Goal: Task Accomplishment & Management: Use online tool/utility

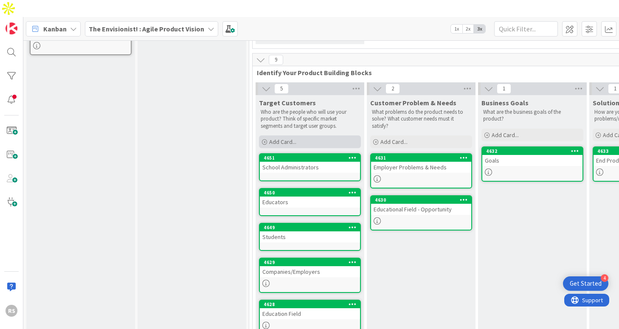
click at [284, 138] on span "Add Card..." at bounding box center [282, 142] width 27 height 8
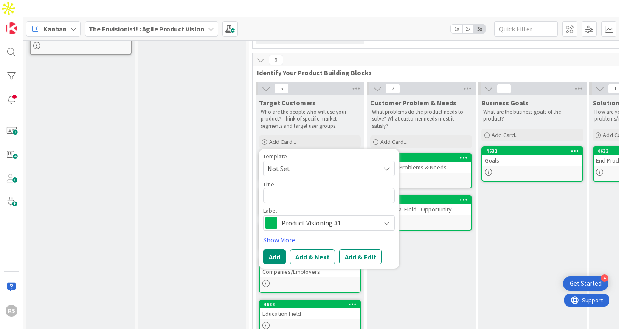
type textarea "x"
type textarea "L"
type textarea "x"
type textarea "La"
type textarea "x"
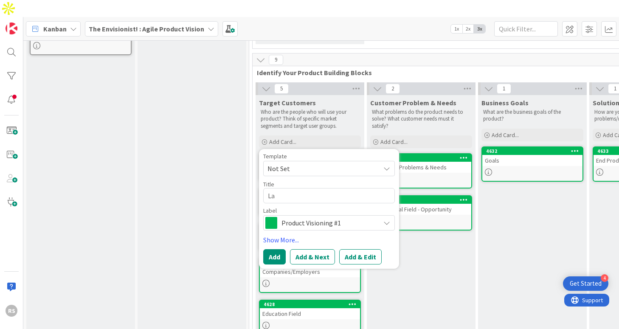
type textarea "Lat"
type textarea "x"
type textarea "Late"
type textarea "x"
type textarea "Late"
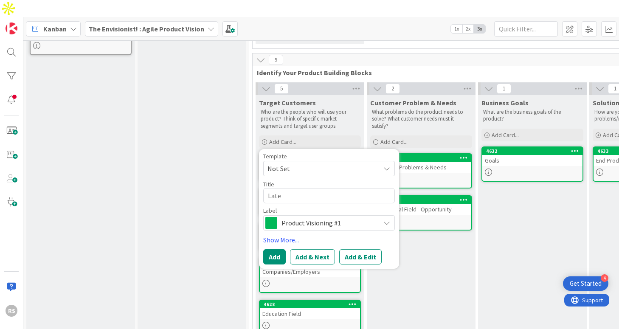
type textarea "x"
type textarea "Late H"
type textarea "x"
type textarea "Late Hi"
type textarea "x"
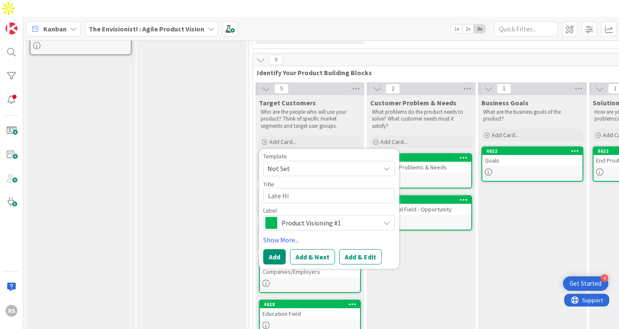
type textarea "Late Hig"
type textarea "x"
type textarea "Late High"
type textarea "x"
type textarea "Late High"
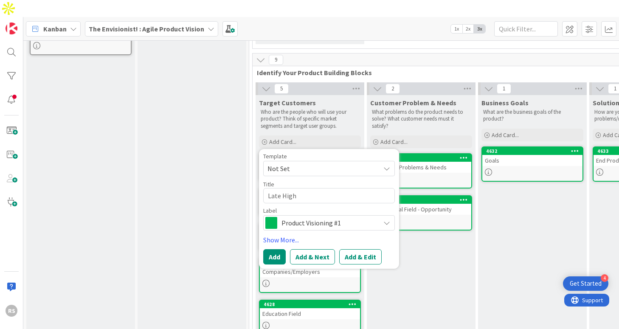
type textarea "x"
type textarea "Late High S"
type textarea "x"
type textarea "Late High Sc"
type textarea "x"
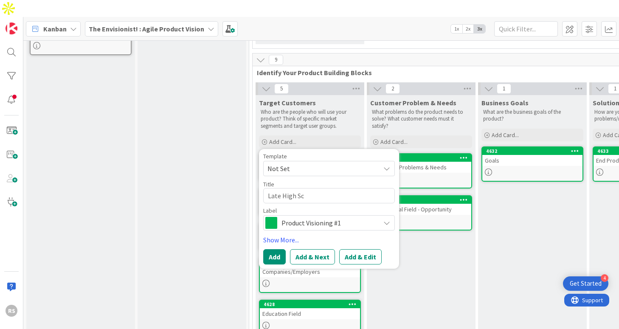
type textarea "Late High Sch"
type textarea "x"
type textarea "Late High Scho"
type textarea "x"
type textarea "Late High Schoo"
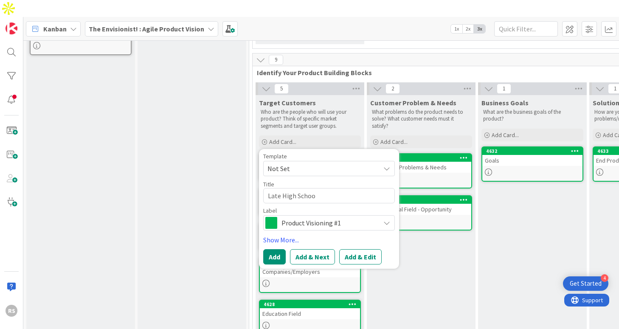
type textarea "x"
type textarea "Late High School"
type textarea "x"
type textarea "Late High School"
type textarea "x"
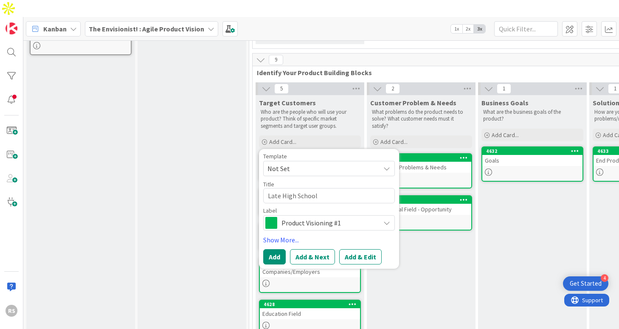
type textarea "Late High School S"
type textarea "x"
type textarea "Late High School St"
type textarea "x"
type textarea "Late [GEOGRAPHIC_DATA]"
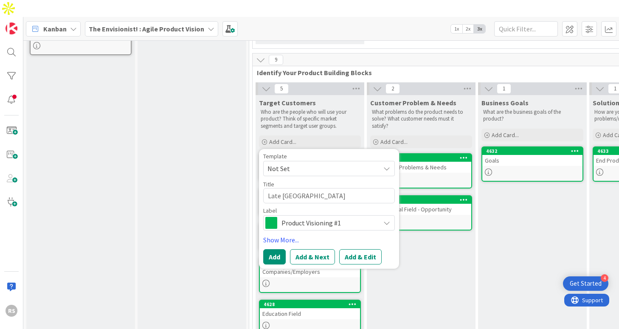
type textarea "x"
type textarea "Late High School Stud"
type textarea "x"
type textarea "Late High School Stude"
type textarea "x"
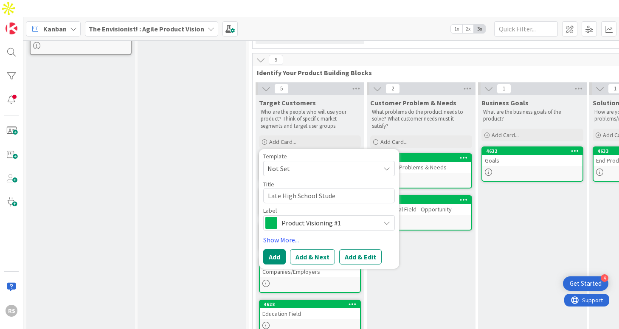
type textarea "Late High School Studen"
type textarea "x"
type textarea "Late High School Student"
type textarea "x"
type textarea "Late High School Student"
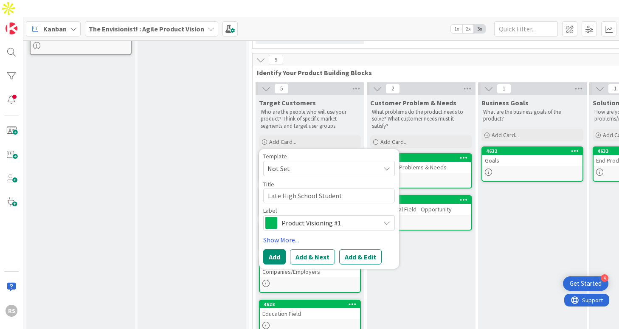
type textarea "x"
type textarea "Late High School Students"
type textarea "x"
type textarea "Late High School Students"
type textarea "x"
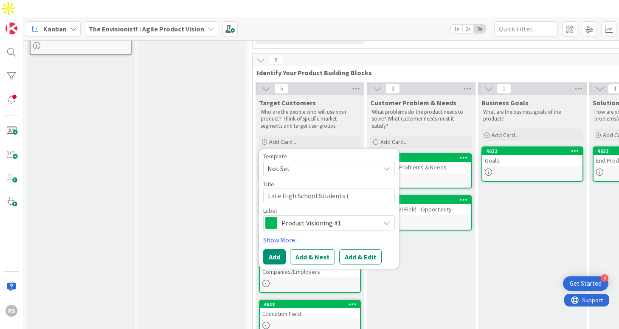
type textarea "Late High School Students ("
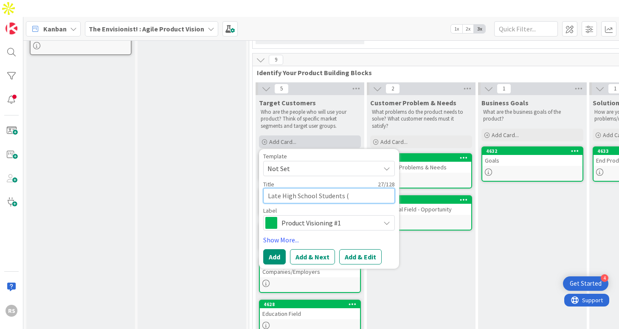
type textarea "x"
type textarea "Late High School Students (G"
type textarea "x"
type textarea "Late High School Students (Gr"
type textarea "x"
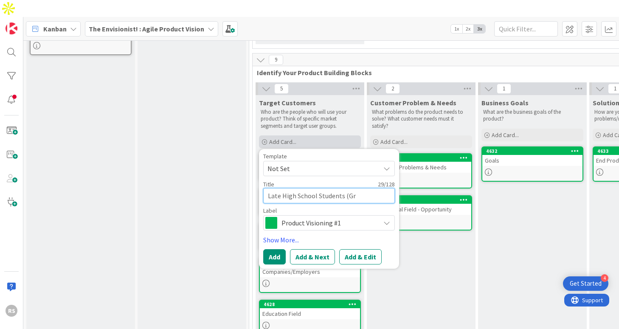
type textarea "Late High School Students (Grd"
type textarea "x"
type textarea "Late High School Students (Gr"
type textarea "x"
type textarea "Late High School Students (Gra"
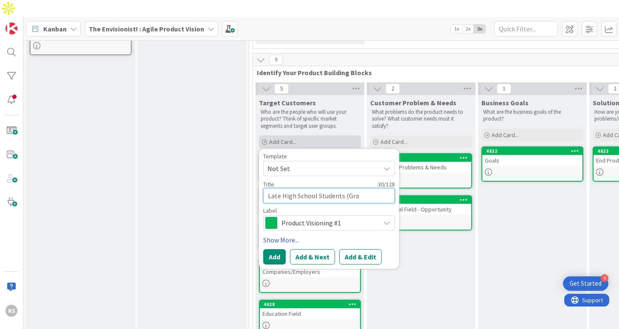
type textarea "x"
type textarea "Late High School Students (Grad"
type textarea "x"
type textarea "Late High School Students (Grade"
type textarea "x"
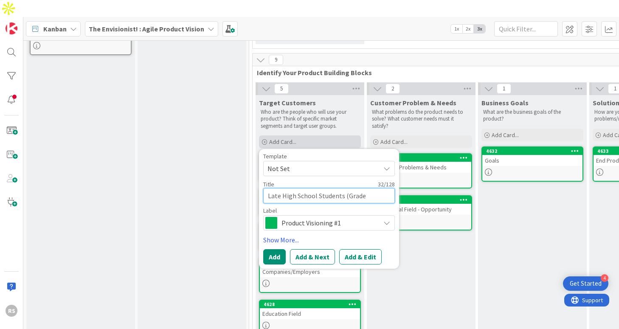
type textarea "Late High School Students (Grades"
type textarea "x"
type textarea "Late High School Students (Grades"
type textarea "x"
type textarea "Late High School Students (Grades 1"
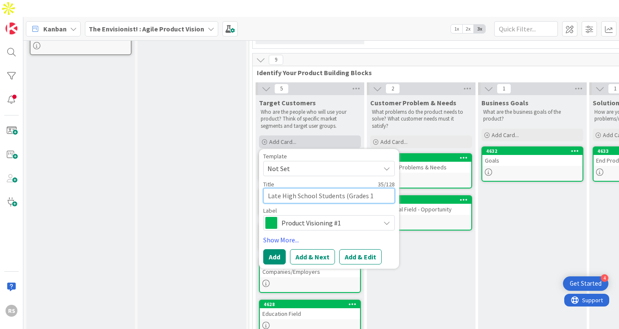
type textarea "x"
type textarea "Late High School Students (Grades 11"
type textarea "x"
type textarea "Late High School Students (Grades 11-"
type textarea "x"
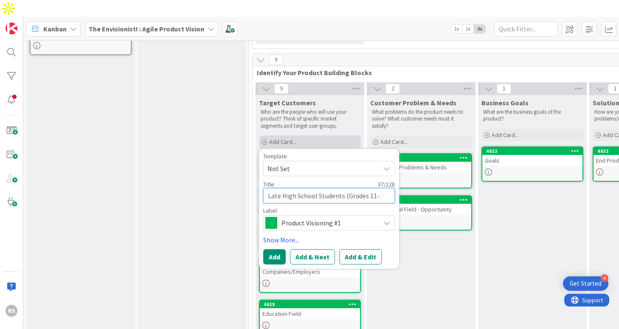
type textarea "Late High School Students (Grades 11"
type textarea "x"
type textarea "Late High School Students (Grades 11"
type textarea "x"
type textarea "Late High School Students (Grades 11 -"
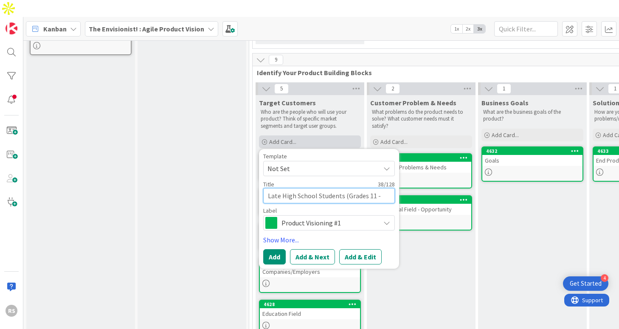
type textarea "x"
type textarea "Late High School Students (Grades 11 -"
type textarea "x"
type textarea "Late High School Students (Grades 11 - 1"
type textarea "x"
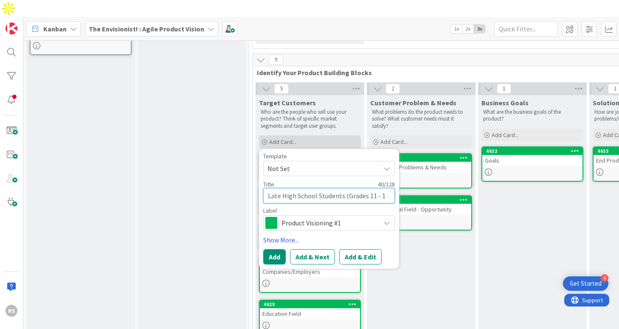
type textarea "Late High School Students (Grades 11 - 12"
type textarea "x"
type textarea "Late High School Students (Grades 11 - 12)"
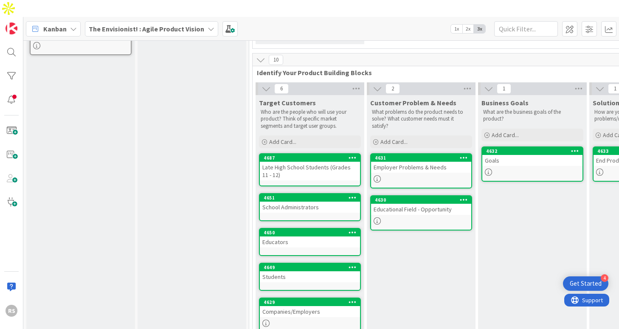
scroll to position [224, 0]
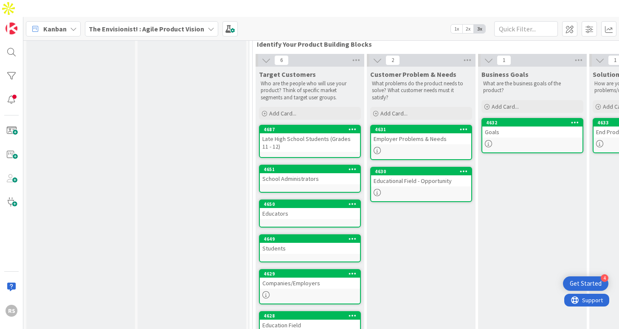
click at [351, 236] on icon at bounding box center [353, 239] width 8 height 6
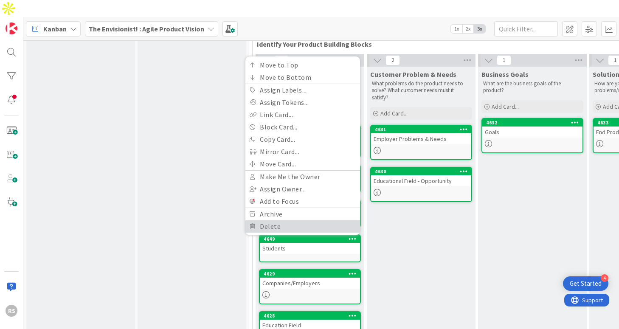
click at [315, 220] on link "Delete" at bounding box center [302, 226] width 115 height 12
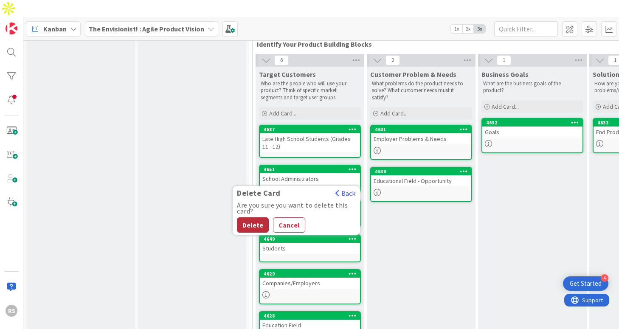
click at [251, 217] on button "Delete" at bounding box center [253, 224] width 32 height 15
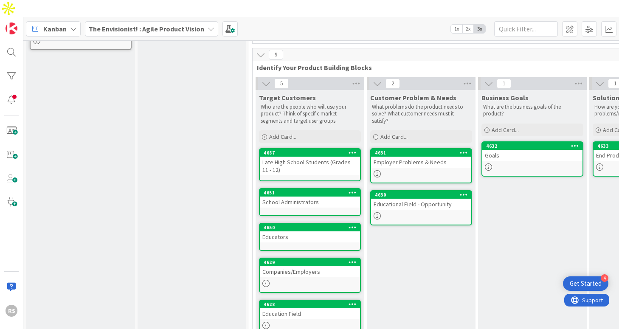
click at [338, 157] on div "Late High School Students (Grades 11 - 12)" at bounding box center [310, 166] width 100 height 19
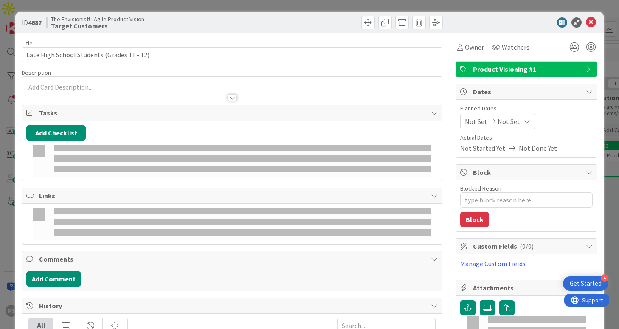
type textarea "x"
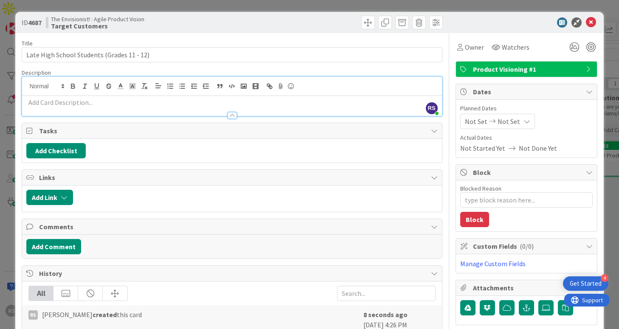
click at [216, 86] on div "RS [PERSON_NAME] just joined" at bounding box center [231, 96] width 419 height 39
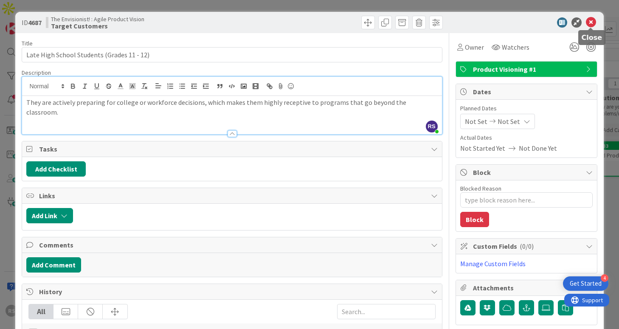
click at [590, 24] on icon at bounding box center [591, 22] width 10 height 10
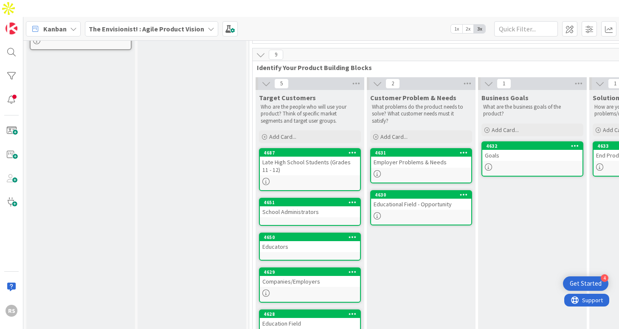
click at [266, 178] on icon at bounding box center [265, 181] width 7 height 7
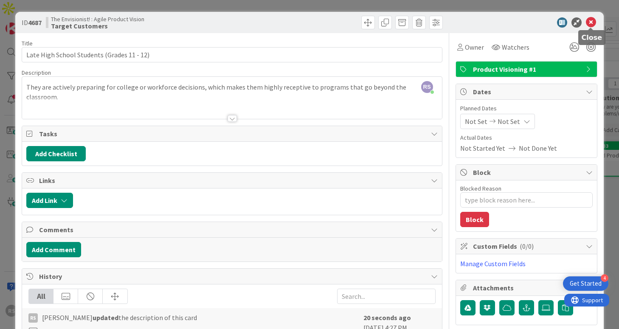
click at [593, 22] on icon at bounding box center [591, 22] width 10 height 10
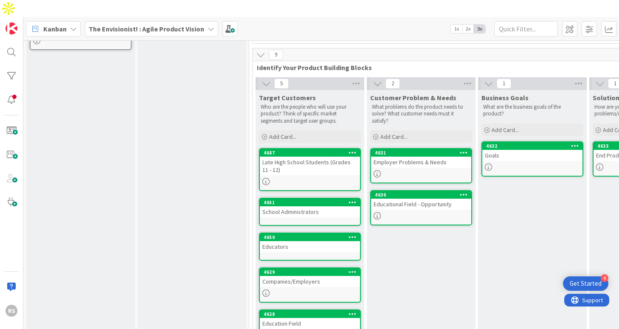
scroll to position [160, 0]
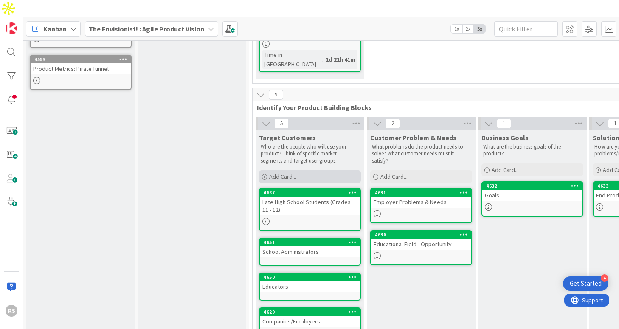
click at [297, 170] on div "Add Card..." at bounding box center [310, 176] width 102 height 13
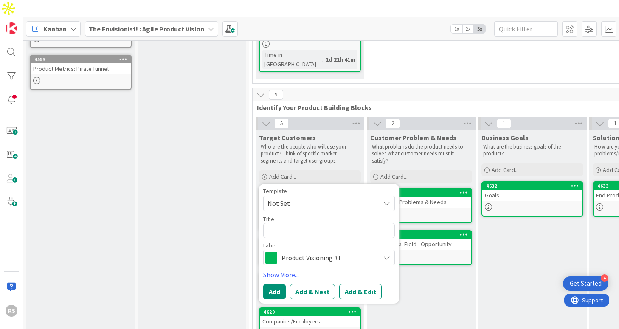
click at [394, 143] on p "What problems do the product needs to solve? What customer needs must it satisf…" at bounding box center [421, 153] width 98 height 21
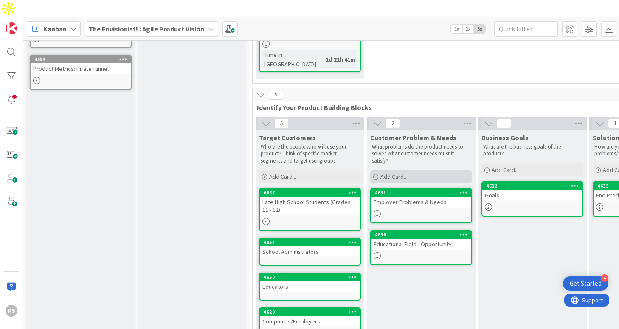
click at [396, 170] on div "Add Card..." at bounding box center [421, 176] width 102 height 13
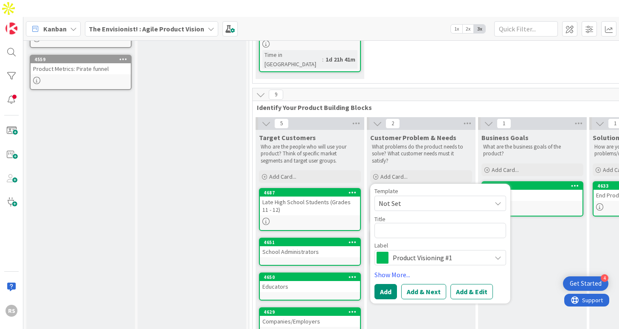
type textarea "x"
type textarea "L"
type textarea "x"
type textarea "La"
type textarea "x"
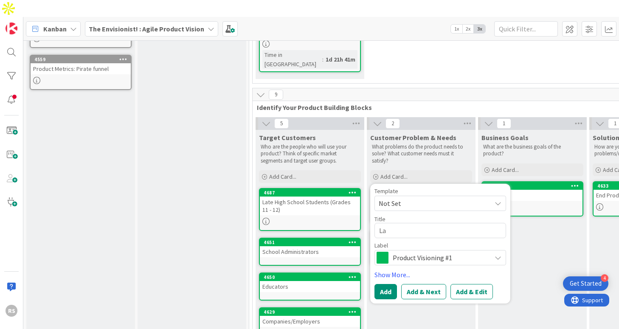
type textarea "Lat"
type textarea "x"
type textarea "Late"
type textarea "x"
type textarea "Late"
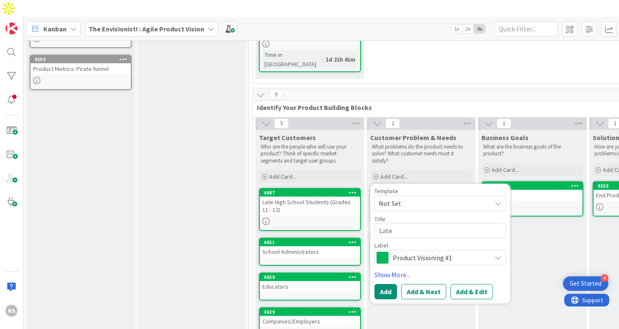
type textarea "x"
type textarea "Late H"
type textarea "x"
type textarea "Late Hi"
type textarea "x"
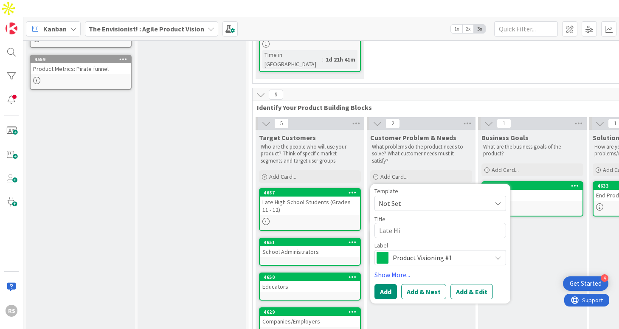
type textarea "Late Hig"
type textarea "x"
type textarea "Late High"
type textarea "x"
type textarea "Late High"
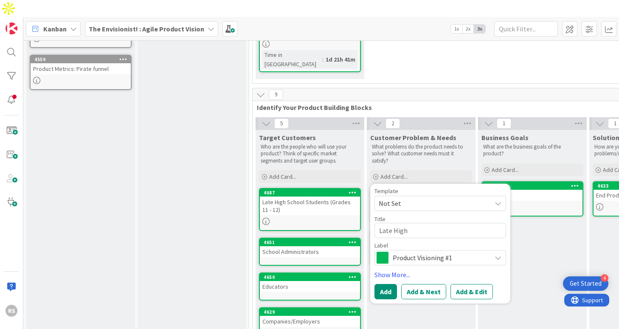
type textarea "x"
type textarea "Late High S"
type textarea "x"
type textarea "Late High Sc"
type textarea "x"
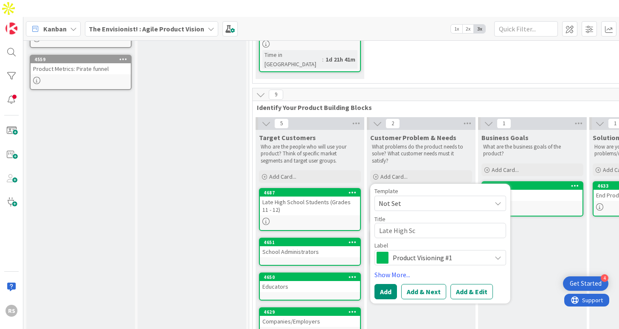
type textarea "Late High Sch"
type textarea "x"
type textarea "Late High Scho"
type textarea "x"
type textarea "Late High Schoo"
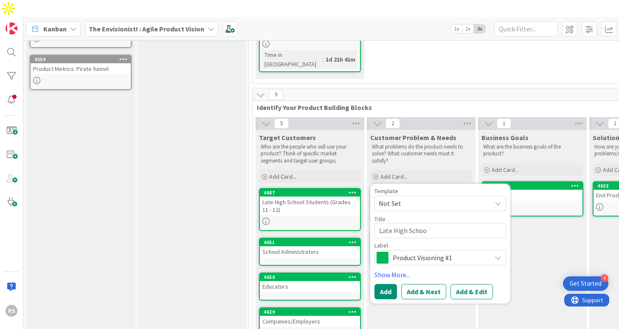
type textarea "x"
type textarea "Late High School"
type textarea "x"
type textarea "Late High School"
type textarea "x"
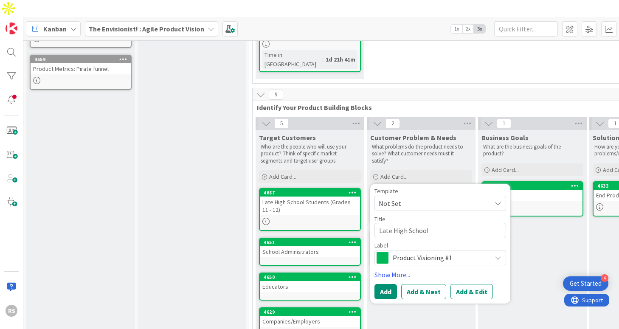
type textarea "Late High School S"
type textarea "x"
type textarea "Late High School St"
type textarea "x"
type textarea "Late [GEOGRAPHIC_DATA]"
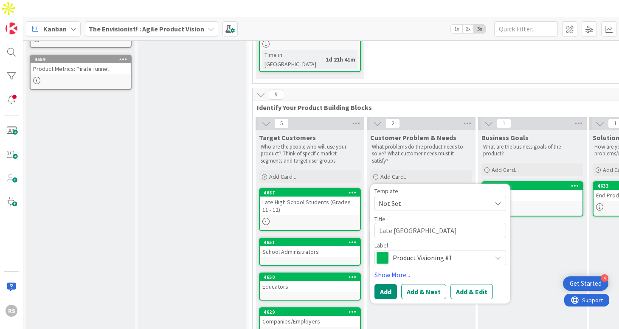
type textarea "x"
type textarea "Late High School Stud"
type textarea "x"
type textarea "Late High School Stude"
type textarea "x"
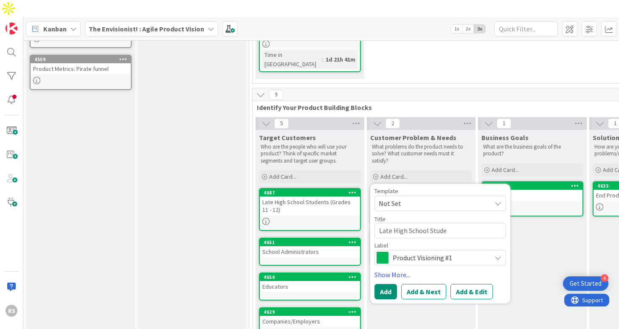
type textarea "Late High School Studen"
type textarea "x"
type textarea "Late High School [PERSON_NAME]"
type textarea "x"
type textarea "Late High School Studen"
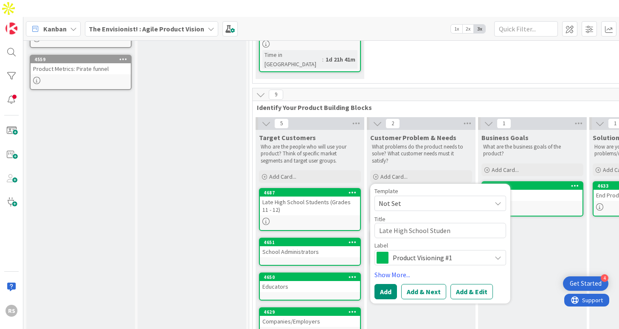
type textarea "x"
type textarea "Late High School Student"
type textarea "x"
type textarea "Late High School Students"
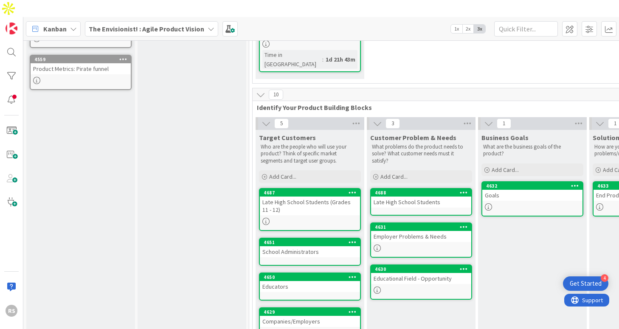
click at [430, 197] on div "Late High School Students" at bounding box center [421, 202] width 100 height 11
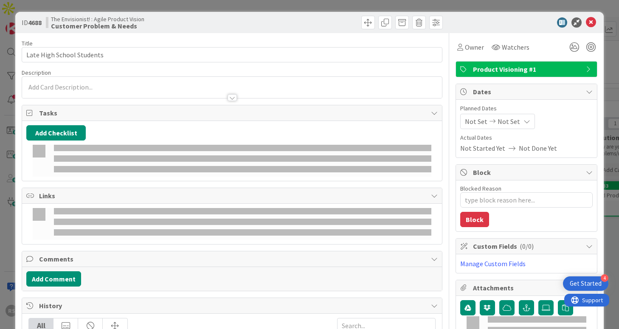
type textarea "x"
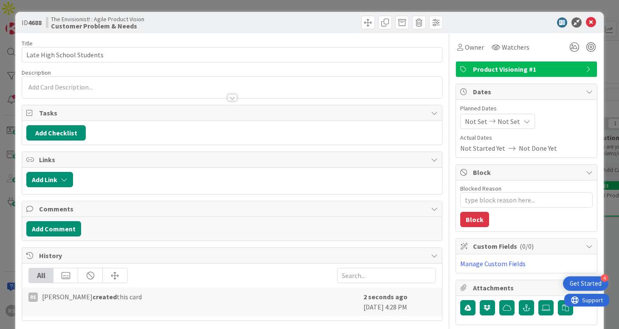
click at [205, 88] on div at bounding box center [231, 87] width 419 height 21
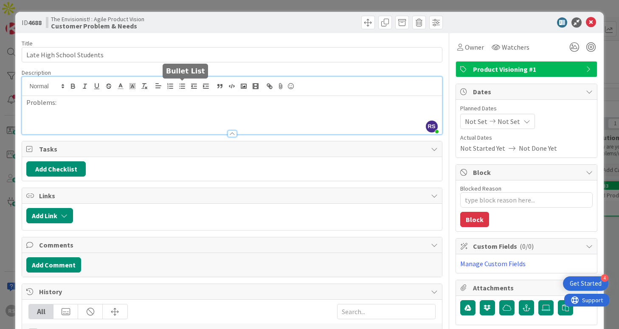
click at [182, 89] on icon "button" at bounding box center [182, 86] width 8 height 8
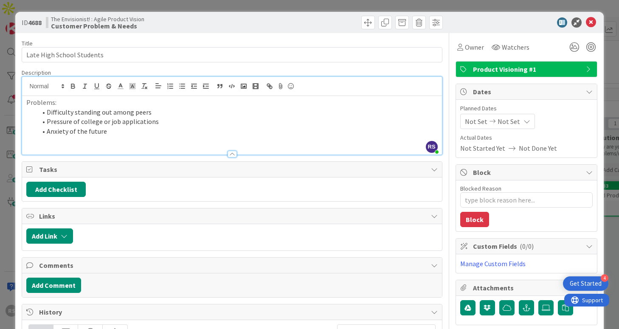
click at [72, 133] on li "Anxiety of the future" at bounding box center [237, 131] width 401 height 10
click at [74, 133] on li "Anxiety of the future" at bounding box center [237, 131] width 401 height 10
click at [63, 142] on p at bounding box center [231, 141] width 411 height 10
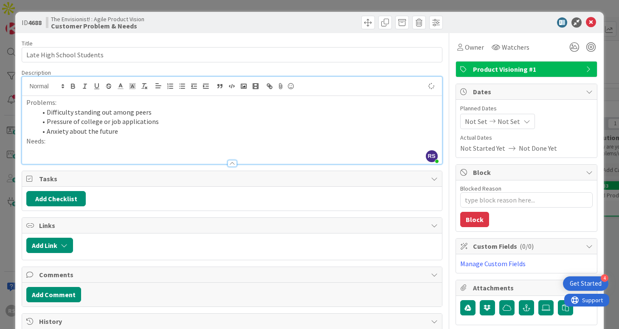
click at [119, 132] on li "Anxiety about the future" at bounding box center [237, 131] width 401 height 10
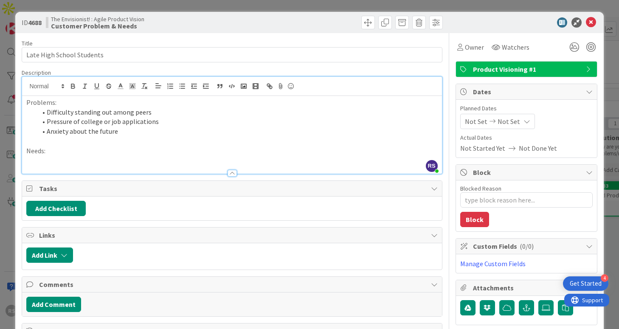
click at [107, 152] on p "Needs:" at bounding box center [231, 151] width 411 height 10
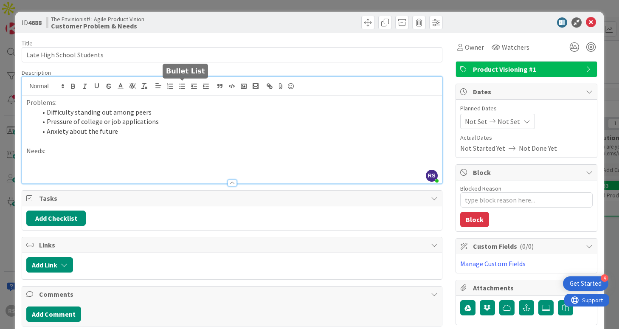
click at [182, 87] on icon "button" at bounding box center [182, 86] width 8 height 8
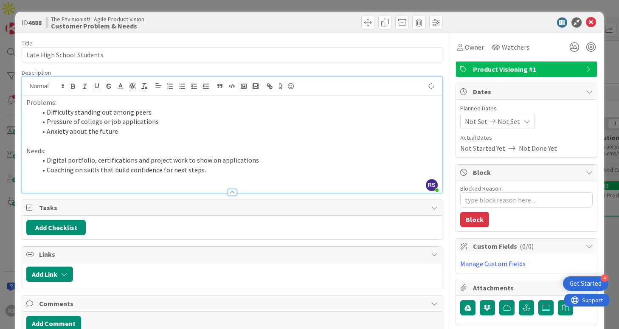
type textarea "x"
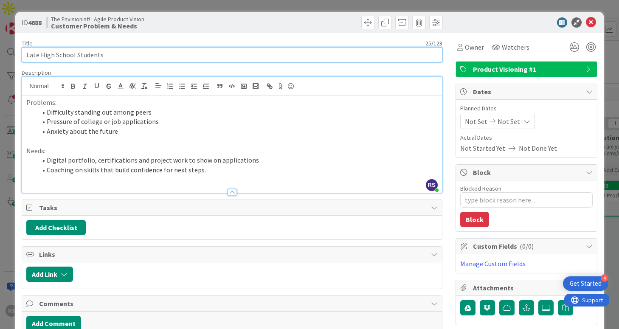
click at [295, 56] on input "Late High School Students" at bounding box center [232, 54] width 420 height 15
type input "Late High School Students (Grades 11 - 12)"
click at [219, 60] on input "Late High School Students (Grades 11 - 12)" at bounding box center [232, 54] width 420 height 15
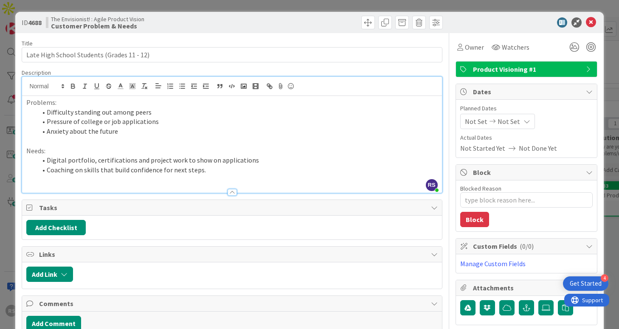
click at [236, 152] on p "Needs:" at bounding box center [231, 151] width 411 height 10
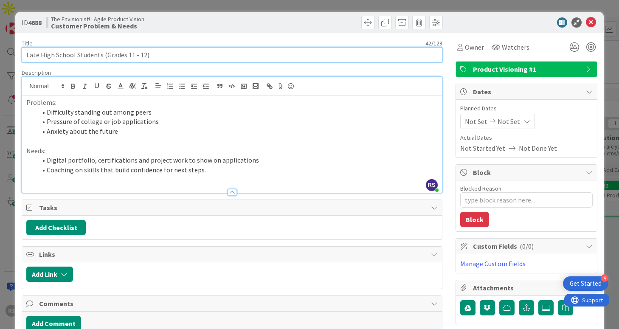
click at [107, 59] on input "Late High School Students (Grades 11 - 12)" at bounding box center [232, 54] width 420 height 15
click at [166, 52] on input "Late High School Students (Grades 11 - 12)" at bounding box center [232, 54] width 420 height 15
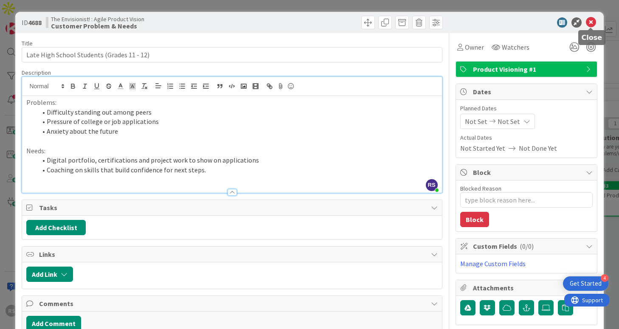
click at [591, 24] on icon at bounding box center [591, 22] width 10 height 10
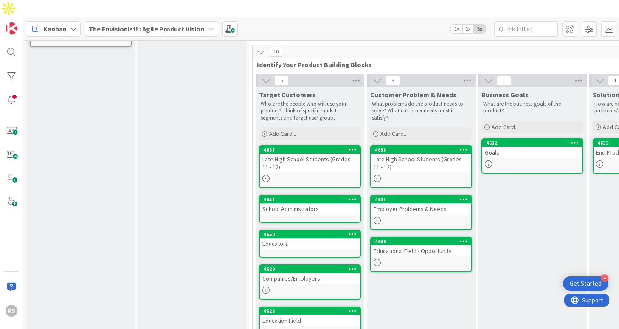
scroll to position [210, 0]
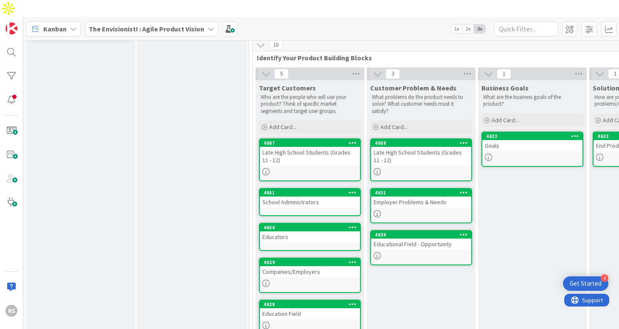
click at [354, 224] on icon at bounding box center [353, 227] width 8 height 6
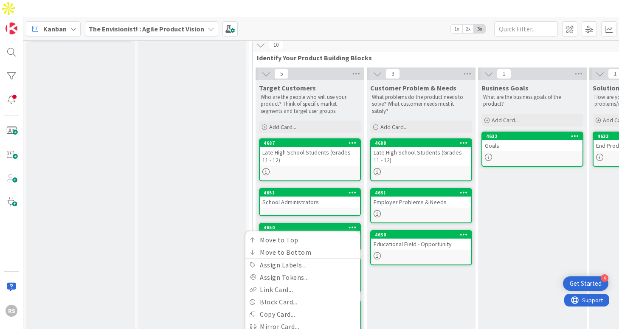
click at [193, 155] on div "Product metrics Add Card..." at bounding box center [192, 98] width 109 height 506
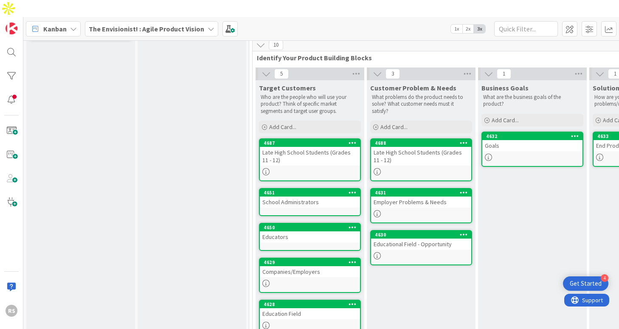
click at [353, 224] on icon at bounding box center [353, 227] width 8 height 6
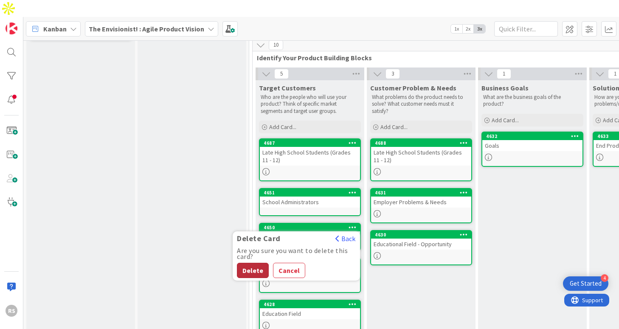
click at [256, 263] on button "Delete" at bounding box center [253, 270] width 32 height 15
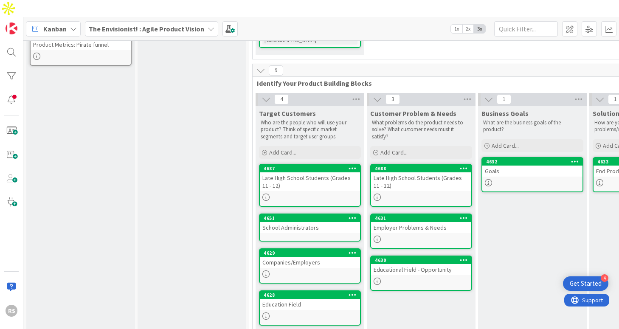
scroll to position [175, 0]
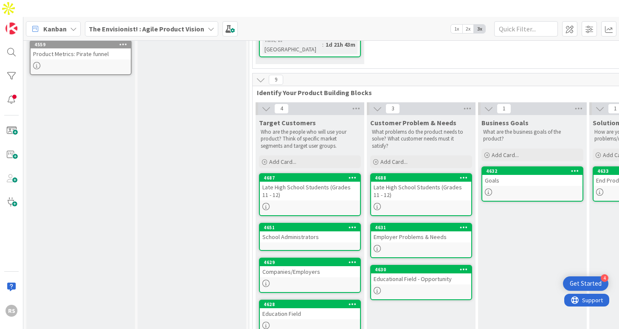
click at [351, 224] on icon at bounding box center [353, 227] width 8 height 6
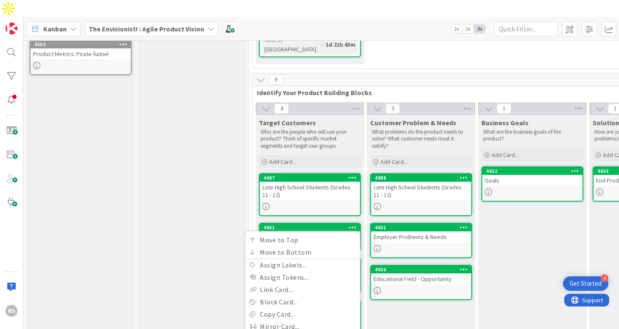
scroll to position [230, 0]
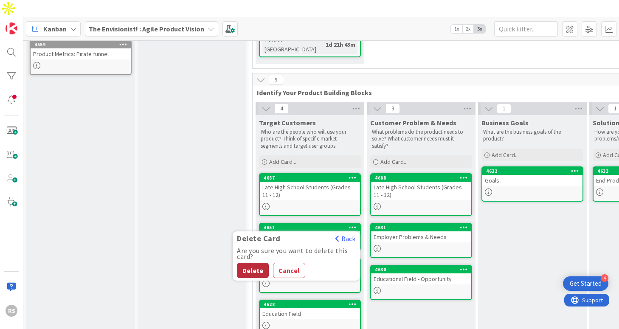
click at [256, 263] on button "Delete" at bounding box center [253, 270] width 32 height 15
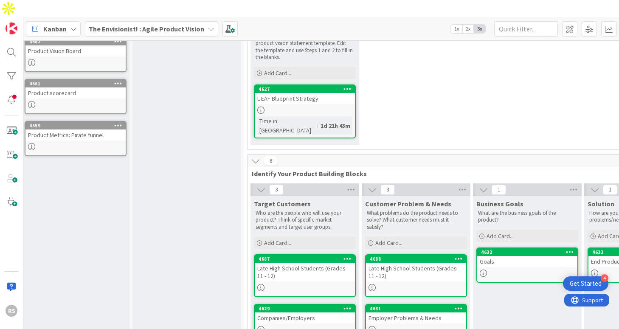
scroll to position [93, 5]
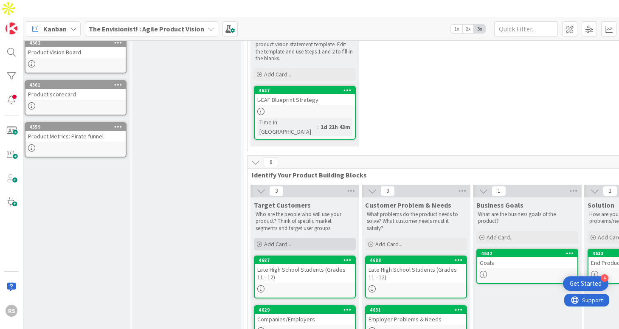
click at [284, 240] on span "Add Card..." at bounding box center [277, 244] width 27 height 8
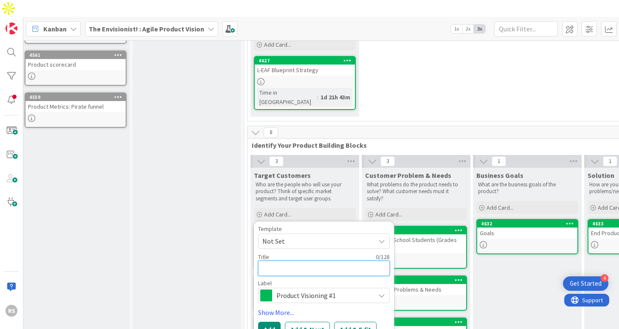
scroll to position [123, 5]
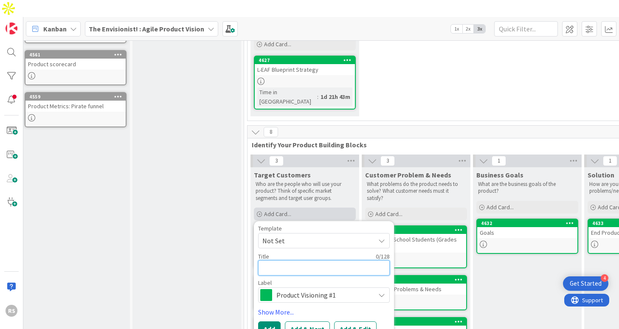
type textarea "x"
type textarea "C"
type textarea "x"
type textarea "Co"
type textarea "x"
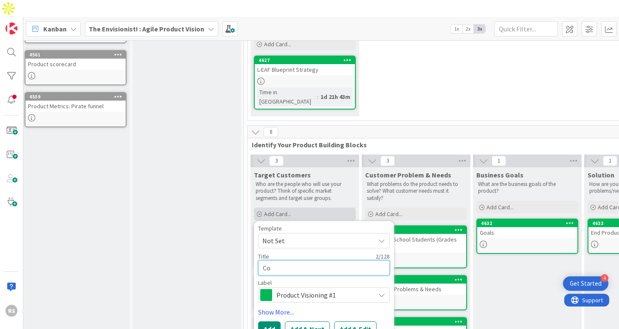
type textarea "Col"
type textarea "x"
type textarea "Coll"
type textarea "x"
type textarea "Colle"
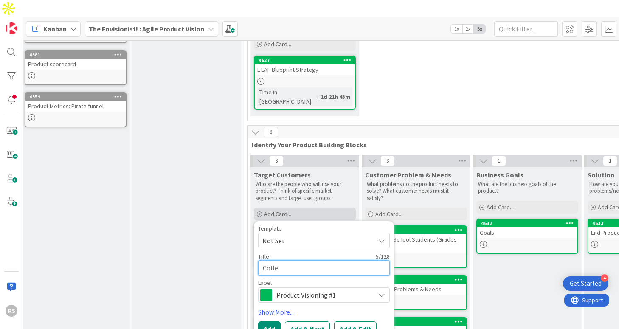
type textarea "x"
type textarea "Colleg"
type textarea "x"
type textarea "College"
type textarea "x"
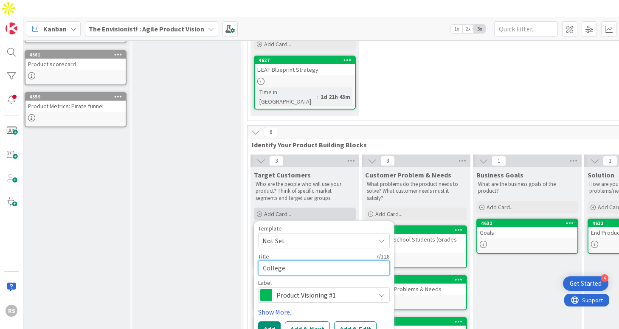
type textarea "College"
type textarea "x"
type textarea "College U"
type textarea "x"
type textarea "College Um"
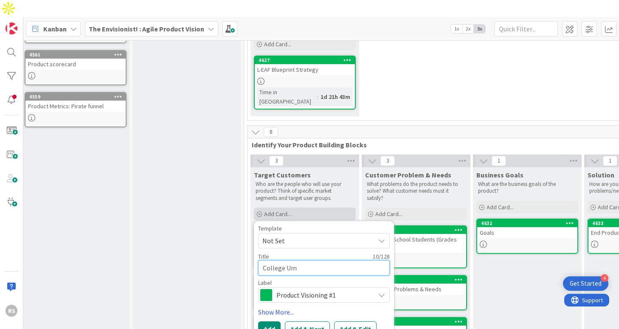
type textarea "x"
type textarea "College U"
type textarea "x"
type textarea "College Un"
type textarea "x"
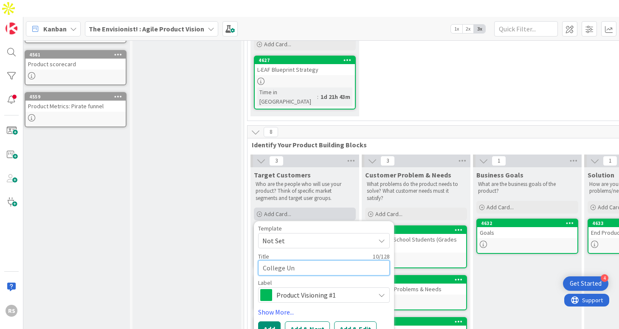
type textarea "College Und"
type textarea "x"
type textarea "College Unde"
type textarea "x"
type textarea "College Under"
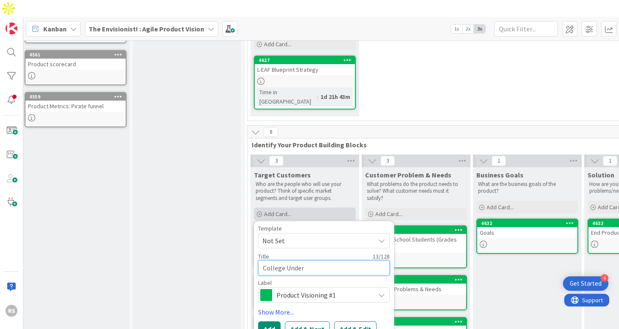
type textarea "x"
type textarea "College Underg"
type textarea "x"
type textarea "College Undergr"
type textarea "x"
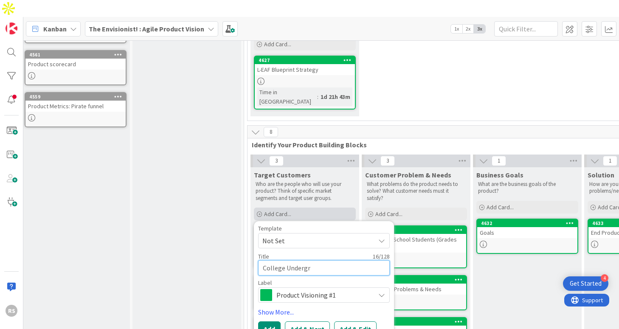
type textarea "College Undergra"
type textarea "x"
type textarea "College Undergrad"
type textarea "x"
type textarea "College Undergradu"
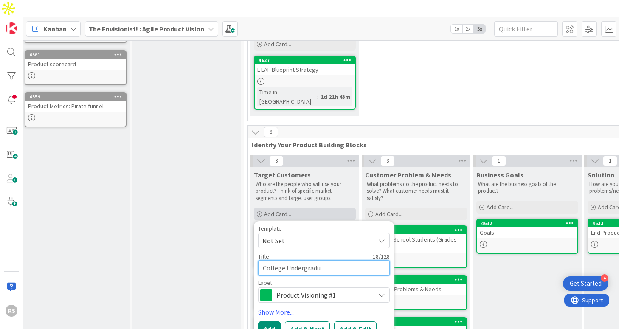
type textarea "x"
type textarea "College Undergradua"
type textarea "x"
type textarea "College Undergraduaa"
type textarea "x"
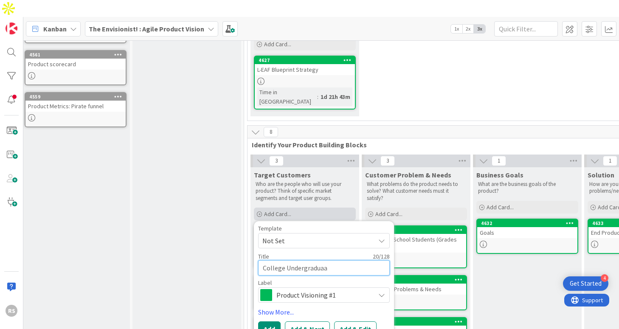
type textarea "College Undergradua"
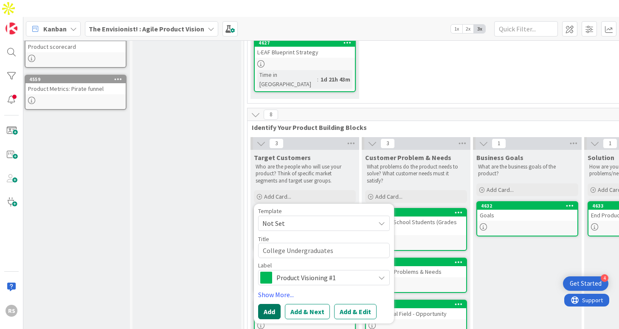
click at [276, 304] on button "Add" at bounding box center [269, 311] width 22 height 15
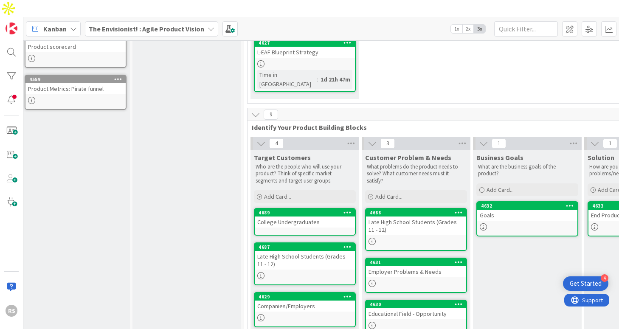
click at [309, 216] on div "College Undergraduates" at bounding box center [305, 221] width 100 height 11
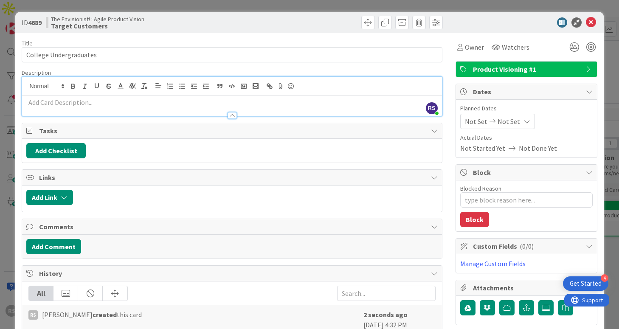
click at [205, 83] on div "RS [PERSON_NAME] just joined" at bounding box center [231, 96] width 419 height 39
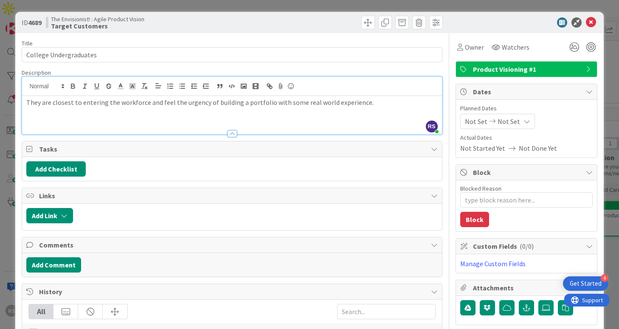
click at [341, 114] on div "They are closest to entering the workforce and feel the urgency of building a p…" at bounding box center [231, 115] width 419 height 38
click at [593, 21] on icon at bounding box center [591, 22] width 10 height 10
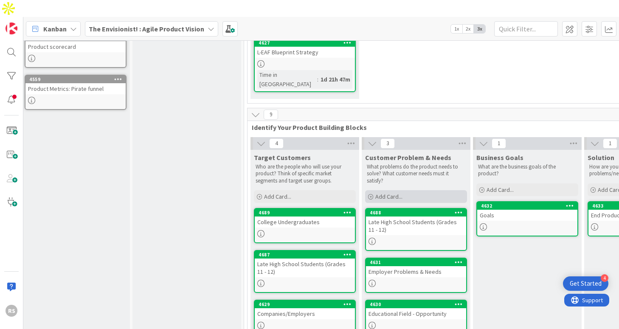
click at [395, 193] on span "Add Card..." at bounding box center [388, 197] width 27 height 8
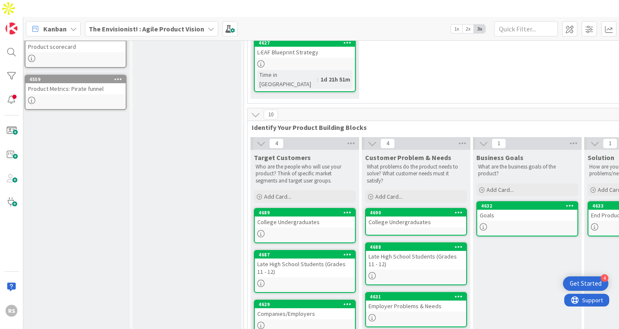
click at [437, 216] on div "College Undergraduates" at bounding box center [416, 221] width 100 height 11
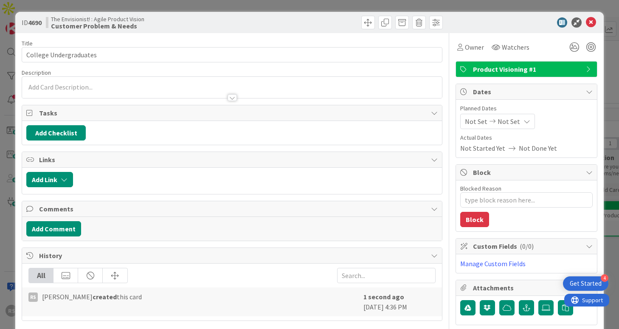
click at [182, 92] on div at bounding box center [231, 93] width 419 height 9
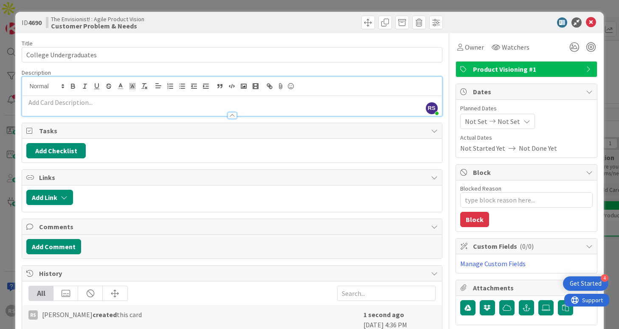
click at [184, 98] on p at bounding box center [231, 103] width 411 height 10
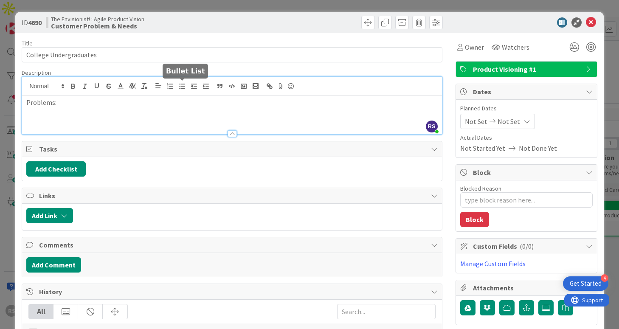
click at [177, 85] on button "button" at bounding box center [182, 86] width 12 height 10
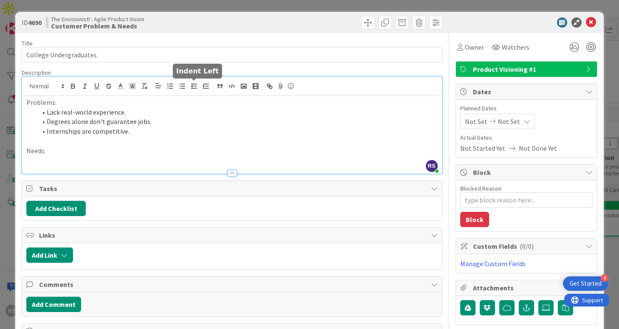
click at [181, 84] on icon "button" at bounding box center [182, 86] width 8 height 8
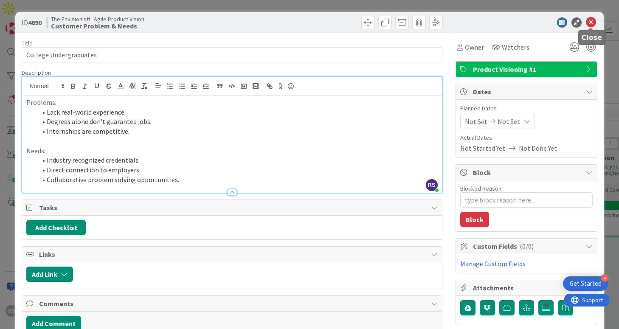
click at [592, 23] on icon at bounding box center [591, 22] width 10 height 10
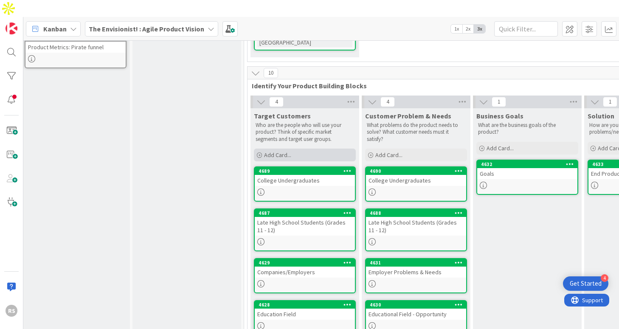
click at [300, 149] on div "Add Card..." at bounding box center [305, 155] width 102 height 13
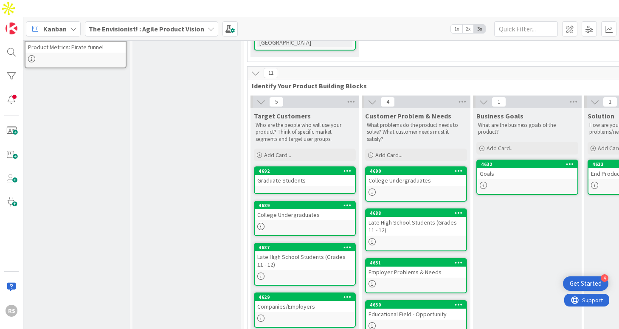
click at [292, 166] on link "4692 Graduate Students" at bounding box center [305, 180] width 102 height 28
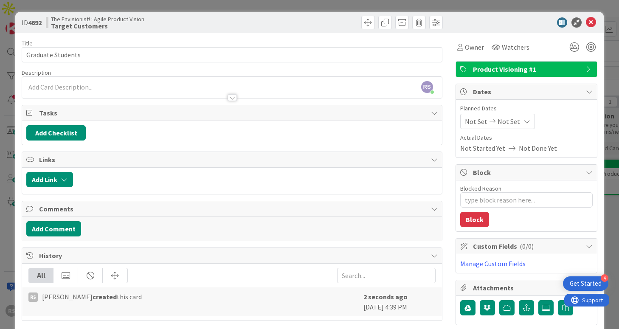
click at [207, 90] on div at bounding box center [231, 93] width 419 height 9
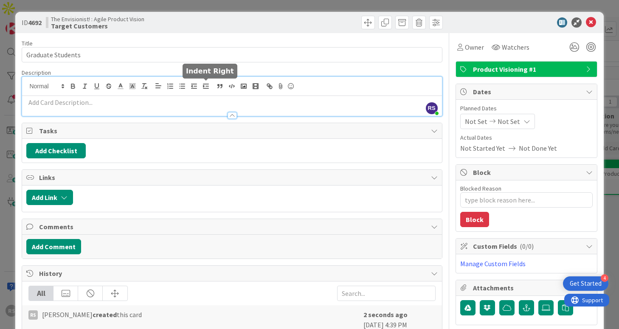
click at [193, 106] on p at bounding box center [231, 103] width 411 height 10
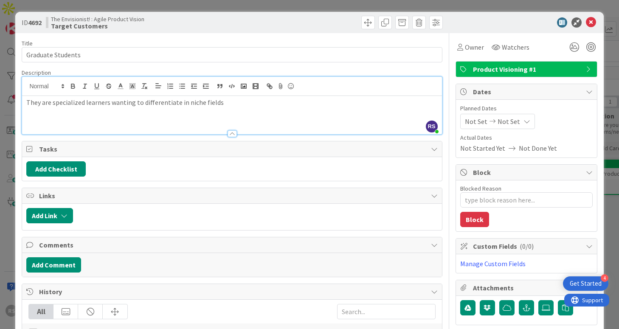
click at [133, 104] on p "They are specialized learners wanting to differentiate in niche fields" at bounding box center [231, 103] width 411 height 10
click at [217, 103] on p "They are specialized learners seeking to differentiate in niche fields" at bounding box center [231, 103] width 411 height 10
click at [589, 20] on icon at bounding box center [591, 22] width 10 height 10
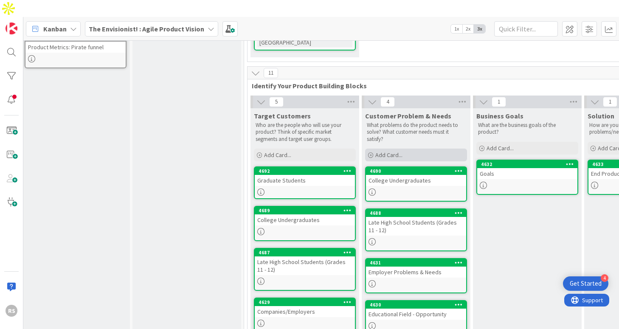
click at [387, 151] on span "Add Card..." at bounding box center [388, 155] width 27 height 8
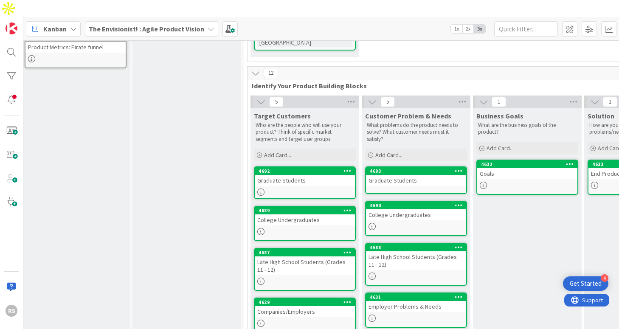
click at [416, 166] on link "4693 Graduate Students" at bounding box center [416, 180] width 102 height 28
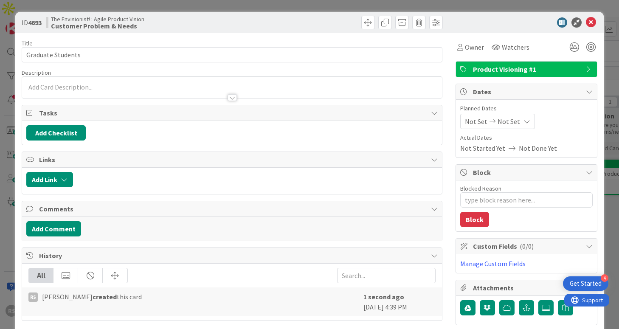
click at [220, 89] on div at bounding box center [231, 87] width 419 height 21
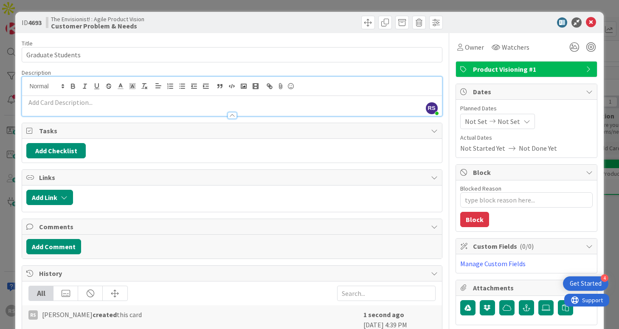
click at [210, 102] on p at bounding box center [231, 103] width 411 height 10
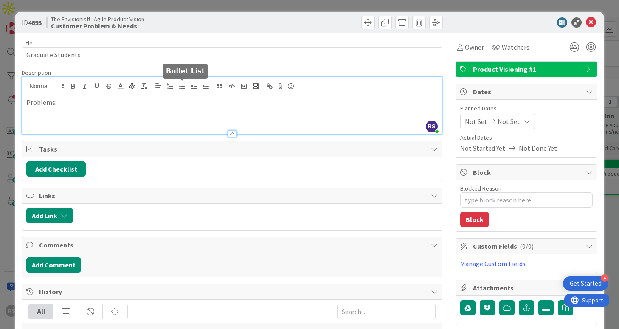
click at [181, 83] on icon "button" at bounding box center [182, 86] width 8 height 8
click at [179, 88] on icon "button" at bounding box center [182, 86] width 8 height 8
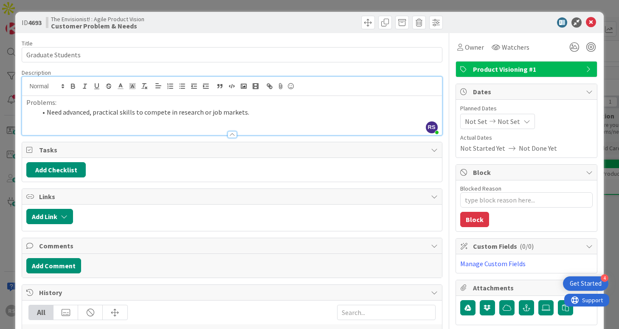
click at [61, 113] on li "Need advanced, practical skills to compete in research or job markets." at bounding box center [237, 112] width 401 height 10
click at [262, 112] on li "Lack advanced, practical skills to compete in research or job markets." at bounding box center [237, 112] width 401 height 10
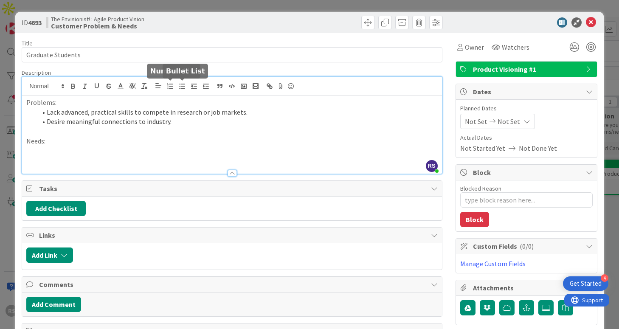
click at [183, 84] on line "button" at bounding box center [183, 84] width 4 height 0
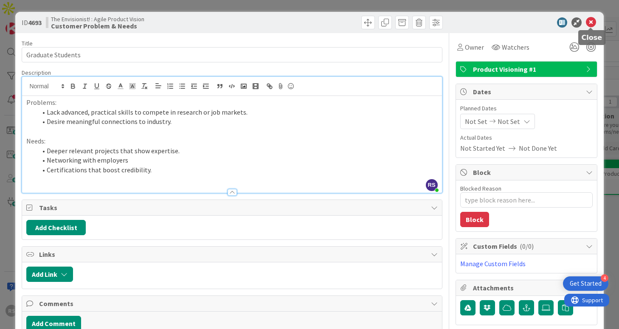
click at [591, 23] on icon at bounding box center [591, 22] width 10 height 10
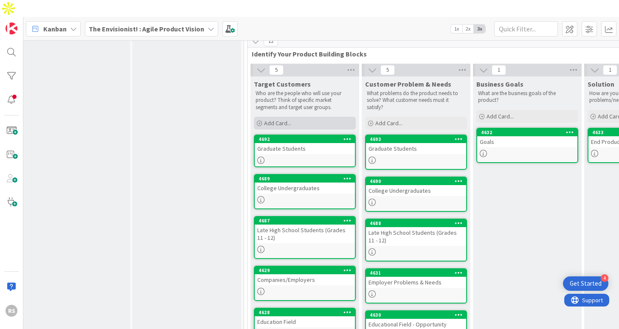
click at [291, 117] on div "Add Card..." at bounding box center [305, 123] width 102 height 13
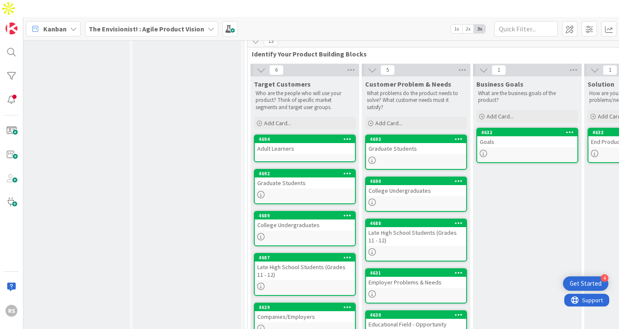
click at [292, 143] on div "Adult Learners" at bounding box center [305, 148] width 100 height 11
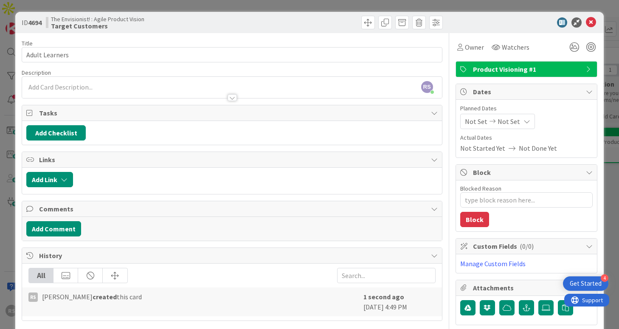
click at [206, 82] on div "RS [PERSON_NAME] just joined" at bounding box center [231, 87] width 419 height 21
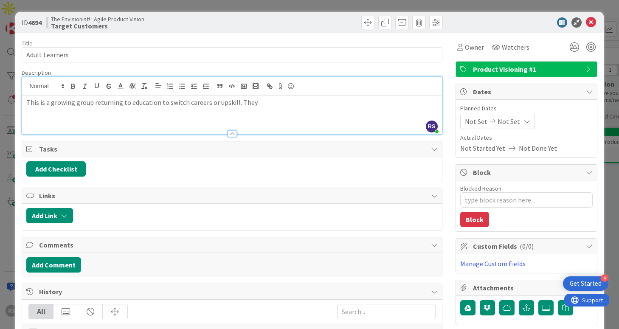
click at [225, 105] on p "This is a growing group returning to education to switch careers or upskill. Th…" at bounding box center [231, 103] width 411 height 10
click at [259, 103] on p "This is a growing group returning to education to switch careers or up-skill. T…" at bounding box center [231, 103] width 411 height 10
click at [592, 25] on icon at bounding box center [591, 22] width 10 height 10
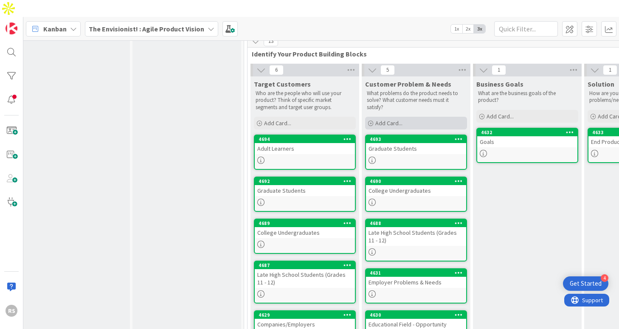
click at [403, 117] on div "Add Card..." at bounding box center [416, 123] width 102 height 13
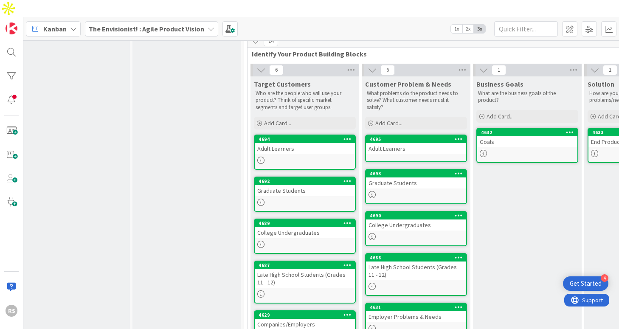
click at [424, 143] on div "Adult Learners" at bounding box center [416, 148] width 100 height 11
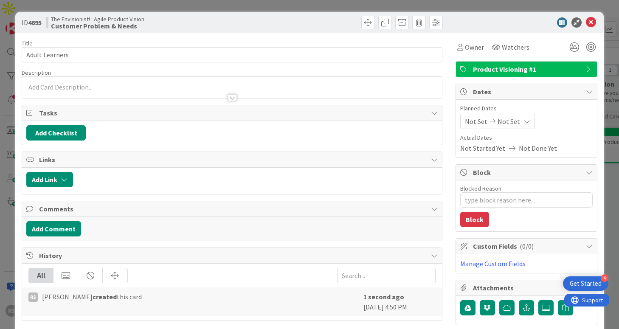
click at [205, 81] on body "4 Get Started RS Kanban The Envisionist! : Agile Product Vision 1x 2x 3x 4 PM s…" at bounding box center [309, 164] width 619 height 329
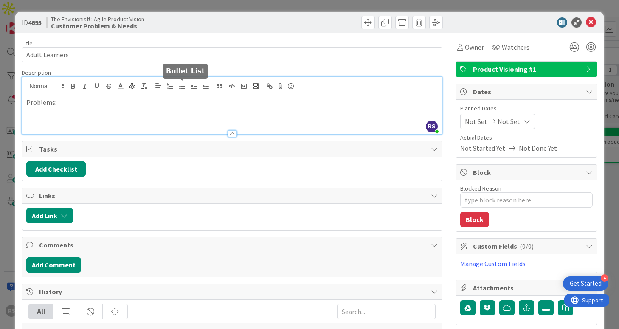
click at [180, 89] on icon "button" at bounding box center [182, 86] width 8 height 8
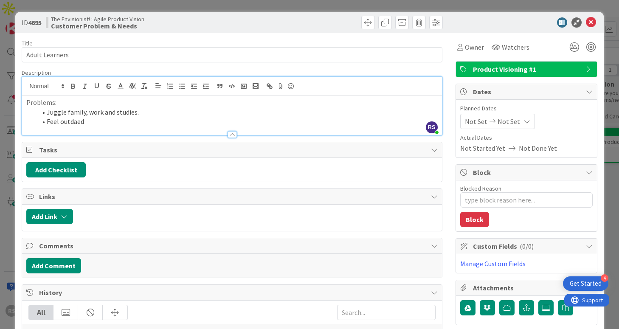
click at [77, 122] on li "Feel outdaed" at bounding box center [237, 122] width 401 height 10
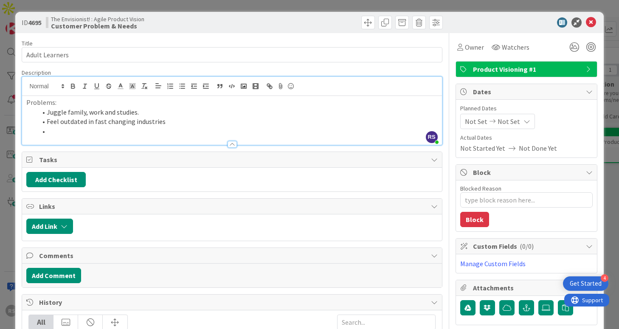
click at [238, 119] on li "Feel outdated in fast changing industries" at bounding box center [237, 122] width 401 height 10
click at [105, 139] on div at bounding box center [231, 140] width 419 height 9
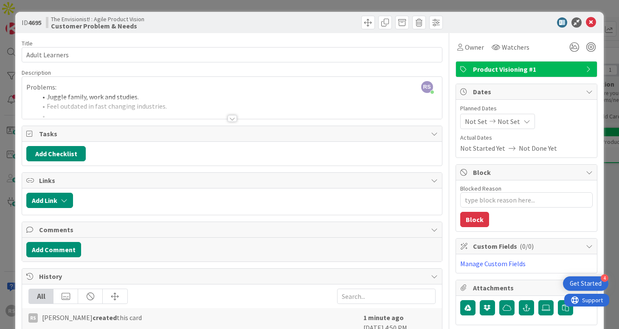
click at [163, 113] on div at bounding box center [231, 108] width 419 height 22
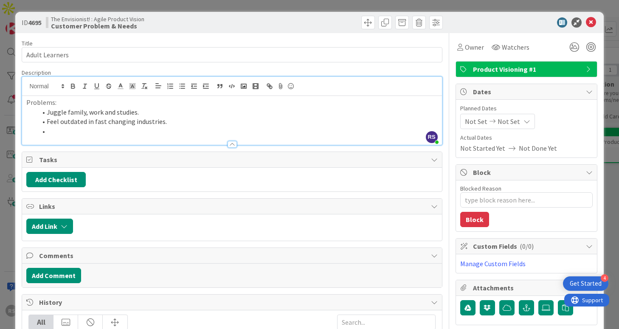
click at [75, 133] on li at bounding box center [237, 131] width 401 height 10
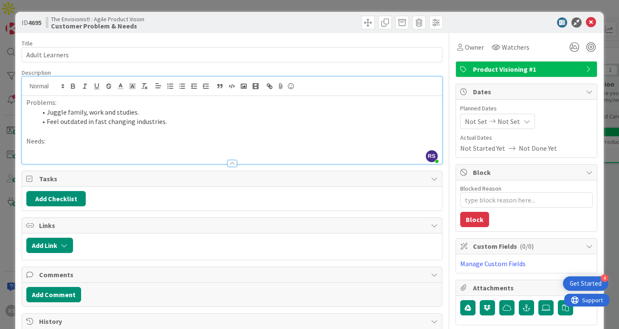
click at [182, 91] on button "button" at bounding box center [182, 86] width 12 height 10
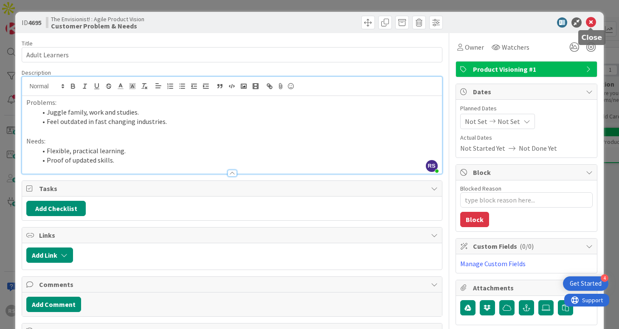
click at [593, 24] on icon at bounding box center [591, 22] width 10 height 10
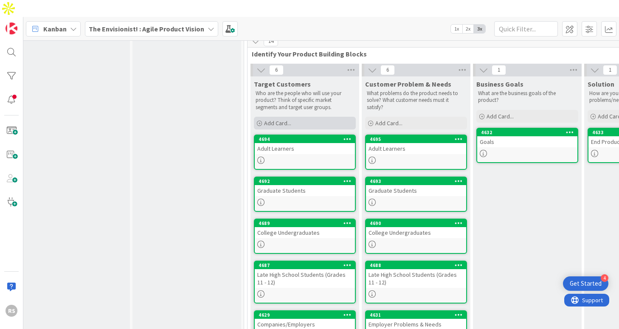
click at [283, 119] on span "Add Card..." at bounding box center [277, 123] width 27 height 8
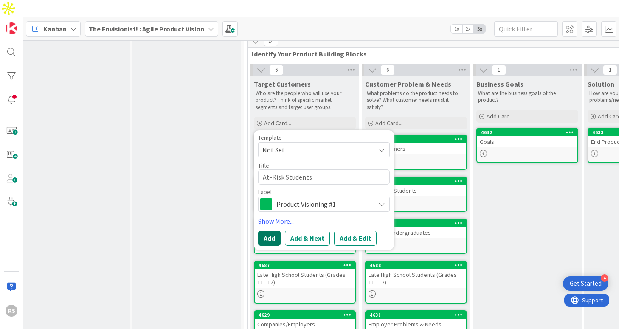
click at [274, 230] on button "Add" at bounding box center [269, 237] width 22 height 15
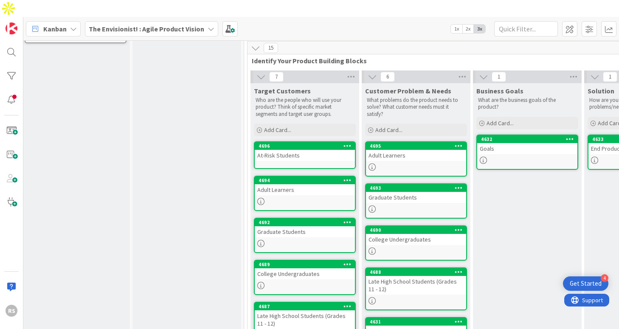
scroll to position [173, 5]
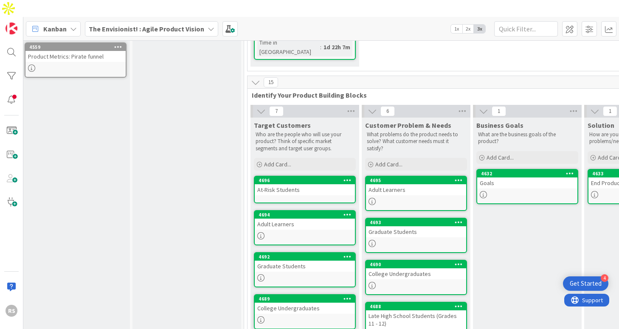
click at [326, 184] on div "At-Risk Students" at bounding box center [305, 189] width 100 height 11
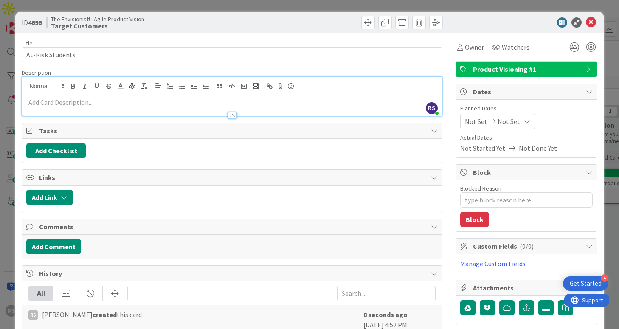
click at [228, 83] on div "RS [PERSON_NAME] joined 10 m ago" at bounding box center [231, 96] width 419 height 39
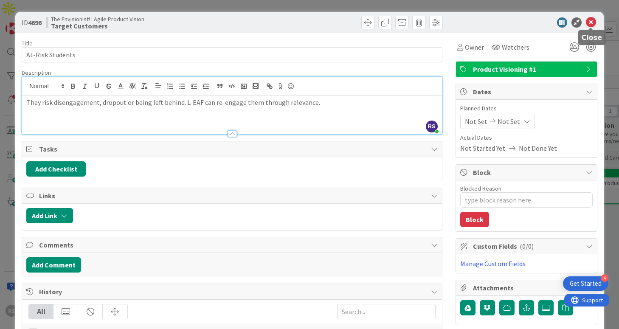
click at [593, 25] on icon at bounding box center [591, 22] width 10 height 10
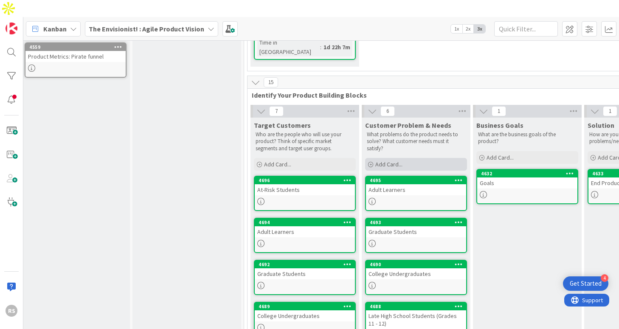
click at [391, 160] on span "Add Card..." at bounding box center [388, 164] width 27 height 8
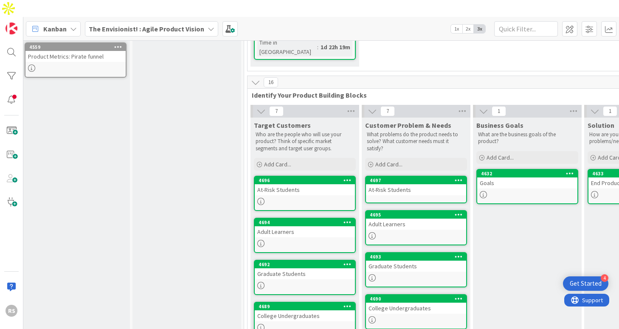
click at [406, 176] on link "4697 At-Risk Students" at bounding box center [416, 190] width 102 height 28
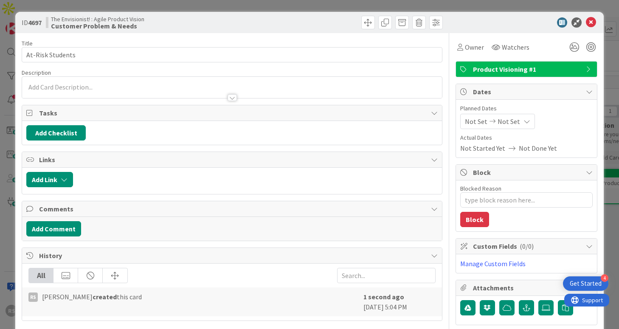
click at [241, 86] on div at bounding box center [231, 87] width 419 height 21
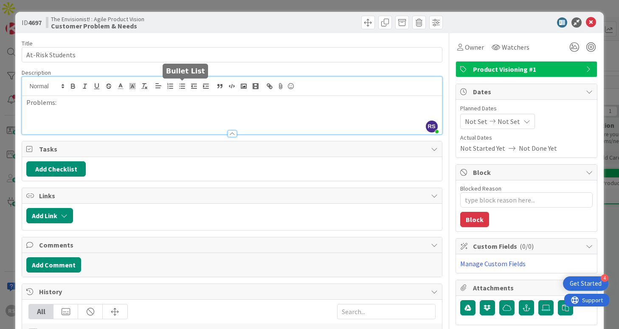
click at [179, 88] on icon "button" at bounding box center [182, 86] width 8 height 8
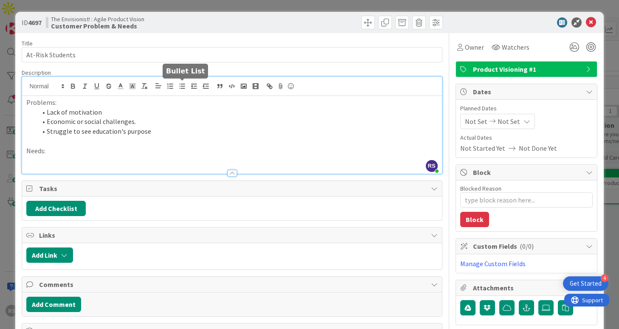
click at [183, 87] on icon "button" at bounding box center [182, 86] width 8 height 8
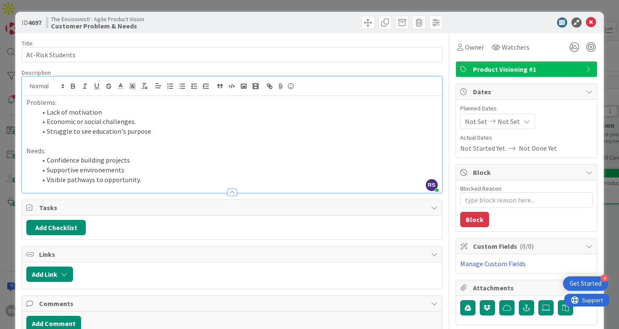
click at [104, 169] on li "Supportive environements" at bounding box center [237, 170] width 401 height 10
click at [121, 172] on li "Supportive environments" at bounding box center [237, 170] width 401 height 10
click at [150, 172] on li "Supportive environments." at bounding box center [237, 170] width 401 height 10
click at [591, 21] on icon at bounding box center [591, 22] width 10 height 10
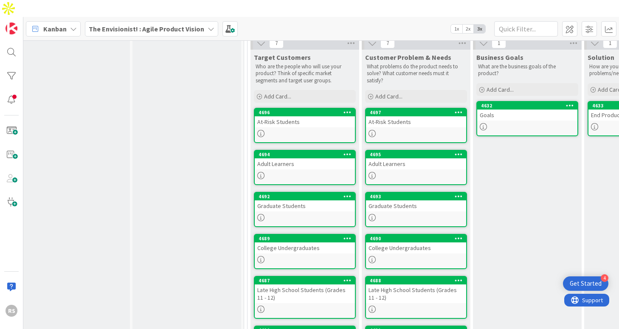
scroll to position [309, 5]
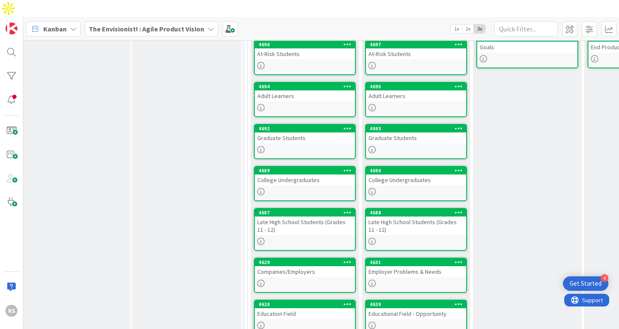
click at [343, 308] on div "Education Field" at bounding box center [305, 313] width 100 height 11
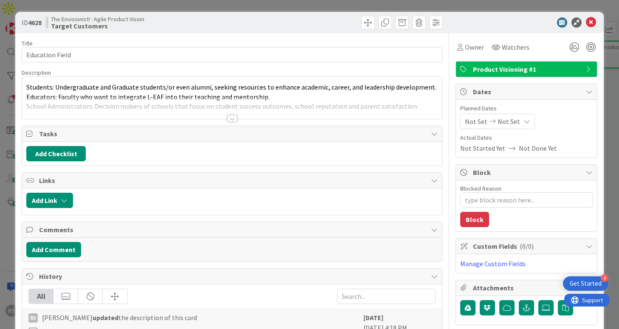
click at [231, 115] on div at bounding box center [232, 118] width 9 height 7
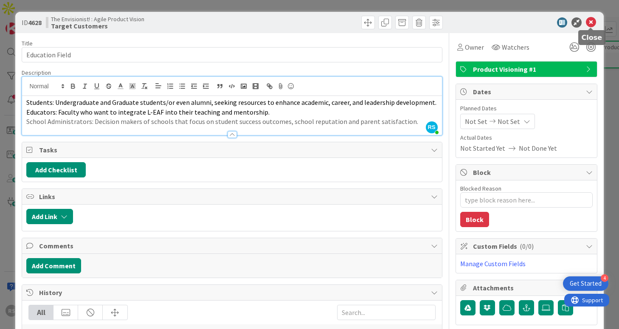
click at [591, 22] on icon at bounding box center [591, 22] width 10 height 10
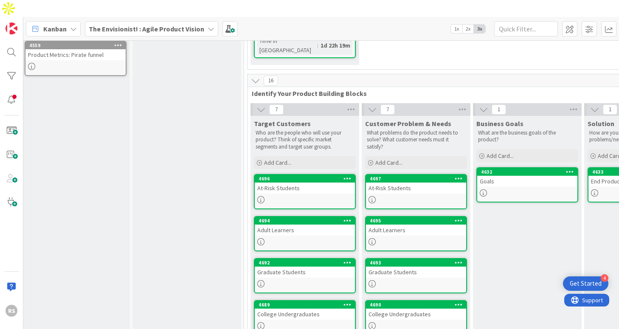
scroll to position [174, 5]
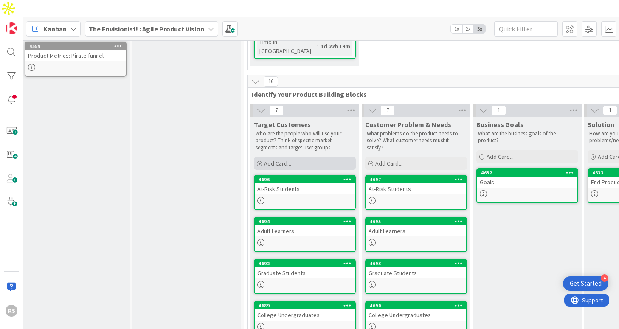
click at [284, 160] on span "Add Card..." at bounding box center [277, 164] width 27 height 8
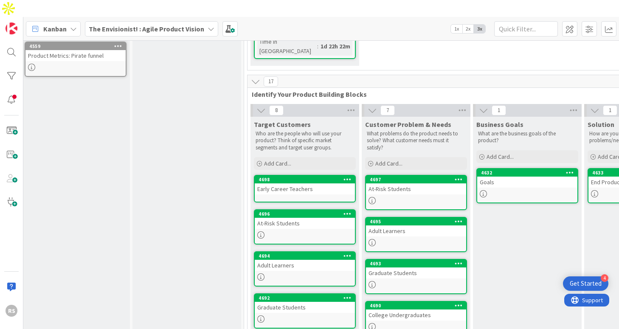
click at [279, 183] on div "Early Career Teachers" at bounding box center [305, 188] width 100 height 11
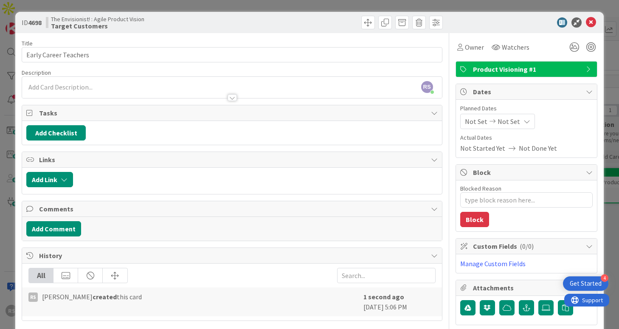
click at [189, 88] on div "RS [PERSON_NAME] just joined" at bounding box center [231, 87] width 419 height 21
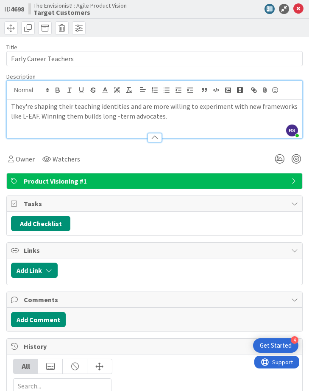
click at [116, 117] on p "They're shaping their teaching identities and are more willing to experiment wi…" at bounding box center [154, 110] width 287 height 19
click at [115, 118] on p "They're shaping their teaching identities and are more willing to experiment wi…" at bounding box center [154, 110] width 287 height 19
click at [301, 8] on icon at bounding box center [299, 9] width 10 height 10
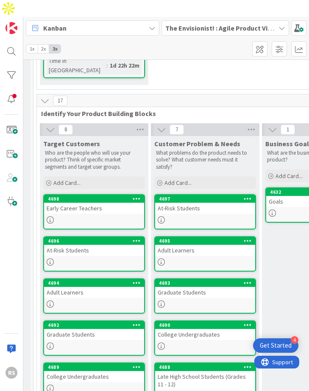
scroll to position [174, 215]
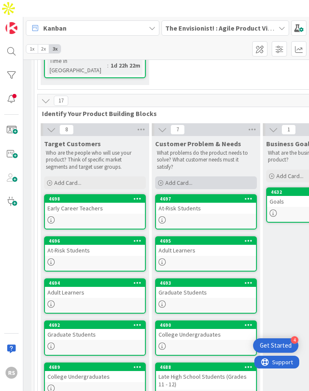
click at [194, 176] on div "Add Card..." at bounding box center [206, 182] width 102 height 13
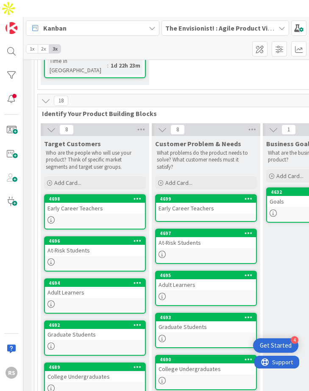
click at [193, 202] on div "Early Career Teachers" at bounding box center [206, 207] width 100 height 11
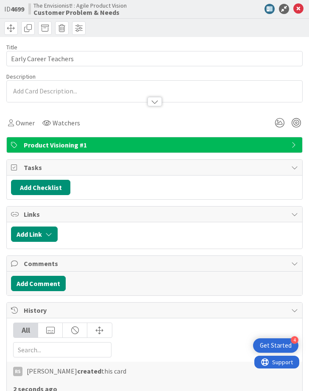
click at [150, 92] on div at bounding box center [155, 91] width 296 height 21
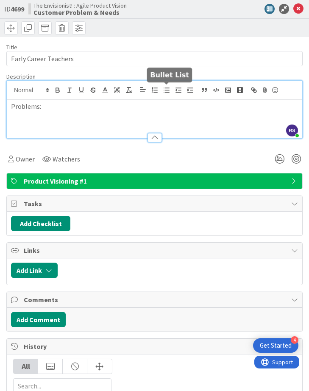
click at [167, 90] on line "button" at bounding box center [168, 90] width 4 height 0
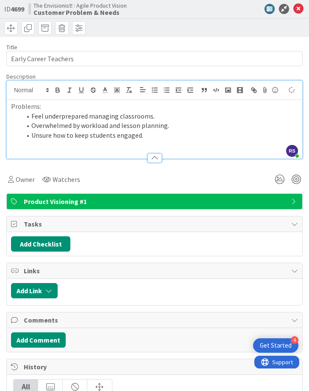
click at [76, 125] on li "Overwhelmed by workload and lesson planning." at bounding box center [159, 126] width 277 height 10
click at [76, 128] on li "Overwhelmed by workload and lesson planning." at bounding box center [159, 126] width 277 height 10
click at [79, 130] on li "Overwhelmed by workload and lesson planning." at bounding box center [159, 126] width 277 height 10
click at [81, 145] on p at bounding box center [154, 145] width 287 height 10
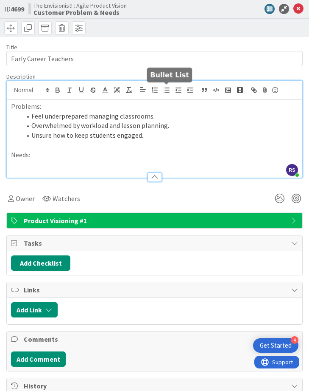
click at [168, 91] on icon "button" at bounding box center [167, 90] width 8 height 8
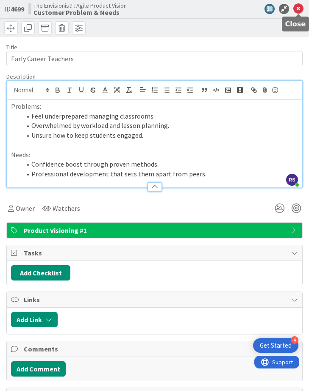
click at [299, 11] on icon at bounding box center [299, 9] width 10 height 10
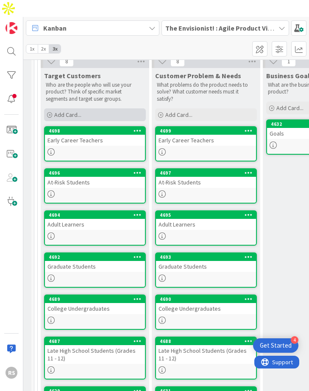
click at [107, 108] on div "Add Card..." at bounding box center [95, 114] width 102 height 13
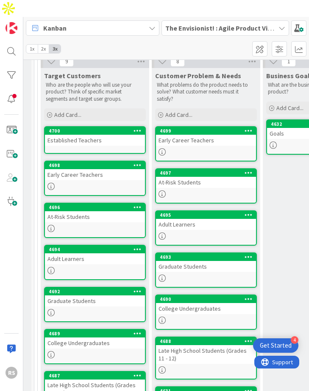
click at [91, 126] on link "4700 Established Teachers" at bounding box center [95, 140] width 102 height 28
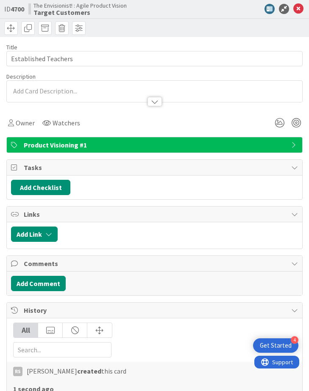
click at [112, 92] on div at bounding box center [155, 91] width 296 height 21
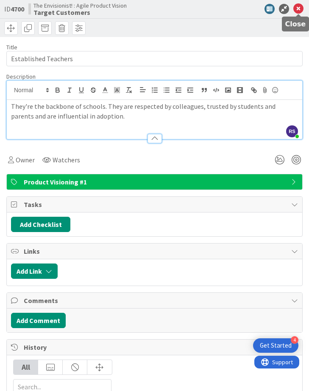
click at [299, 12] on icon at bounding box center [299, 9] width 10 height 10
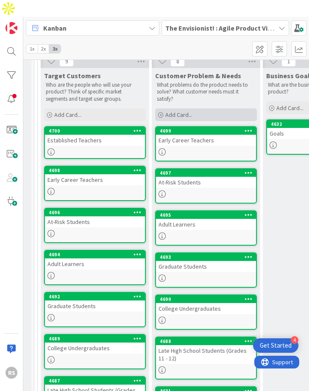
click at [194, 108] on div "Add Card..." at bounding box center [206, 114] width 102 height 13
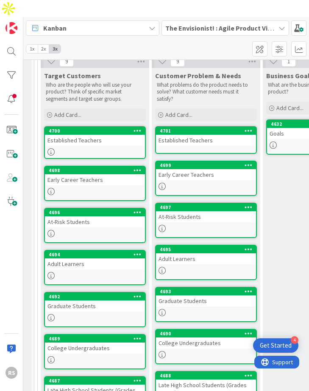
click at [202, 135] on div "Established Teachers" at bounding box center [206, 140] width 100 height 11
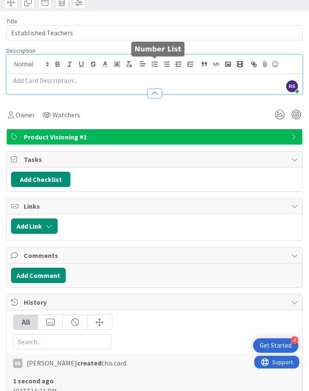
click at [157, 63] on div "RS [PERSON_NAME] just joined" at bounding box center [155, 74] width 296 height 39
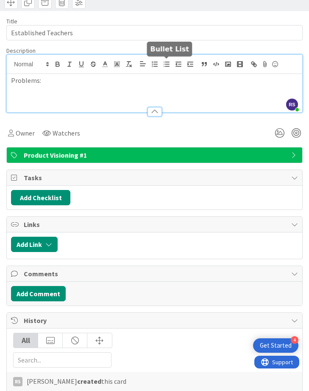
click at [164, 62] on line "button" at bounding box center [164, 62] width 0 height 0
click at [165, 65] on icon "button" at bounding box center [167, 64] width 8 height 8
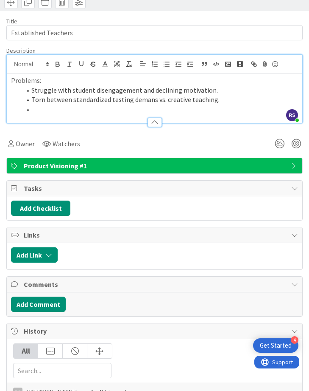
click at [151, 99] on li "Torn between standardized testing demans vs. creative teaching." at bounding box center [159, 100] width 277 height 10
click at [156, 112] on li at bounding box center [159, 109] width 277 height 10
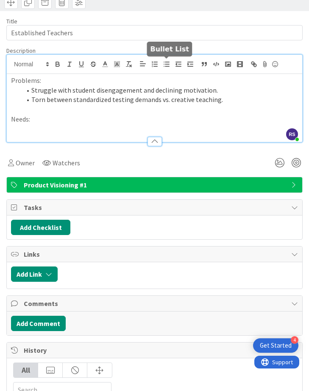
click at [165, 65] on icon "button" at bounding box center [167, 64] width 8 height 8
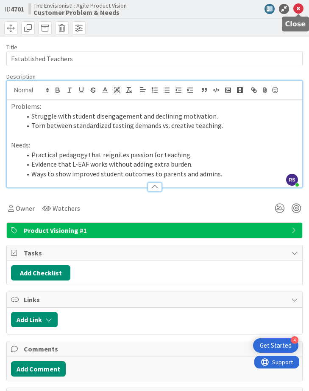
click at [298, 6] on icon at bounding box center [299, 9] width 10 height 10
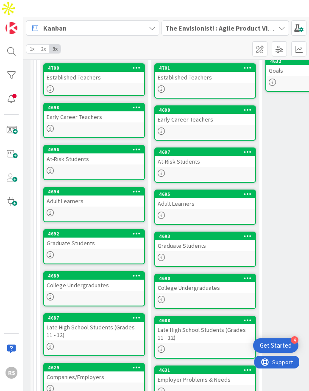
scroll to position [298, 216]
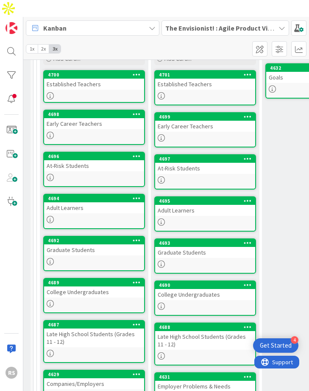
click at [242, 71] on div "4701" at bounding box center [205, 75] width 100 height 8
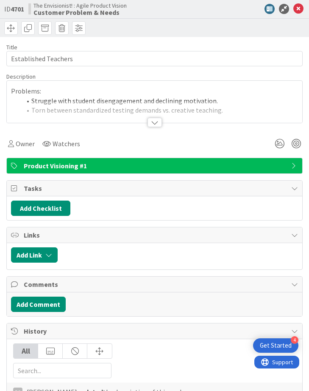
click at [215, 160] on div "Product Visioning #1" at bounding box center [155, 165] width 296 height 15
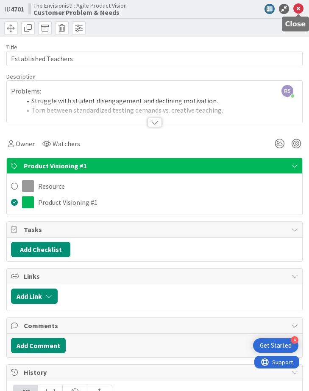
click at [297, 11] on icon at bounding box center [299, 9] width 10 height 10
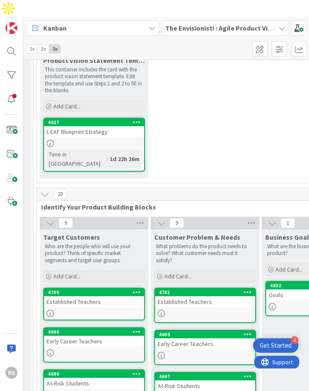
click at [135, 202] on span "Identify Your Product Building Blocks" at bounding box center [257, 206] width 433 height 8
click at [67, 272] on span "Add Card..." at bounding box center [66, 276] width 27 height 8
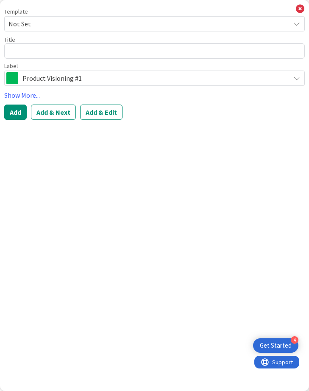
click at [114, 76] on span "Product Visioning #1" at bounding box center [154, 78] width 264 height 12
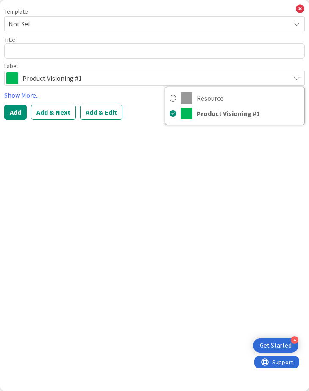
click at [114, 76] on span "Product Visioning #1" at bounding box center [154, 78] width 264 height 12
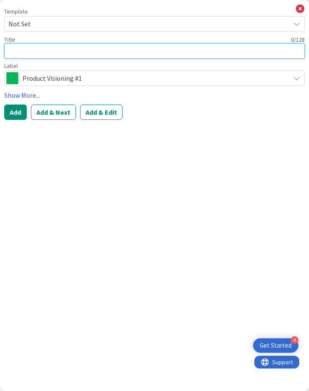
click at [117, 52] on textarea at bounding box center [154, 50] width 301 height 15
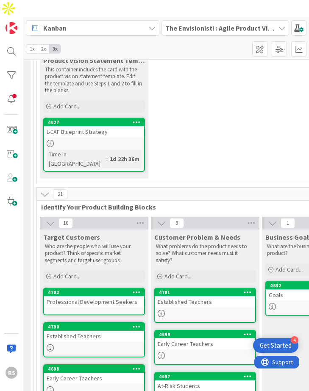
click at [117, 296] on div "Professional Development Seekers" at bounding box center [94, 301] width 100 height 11
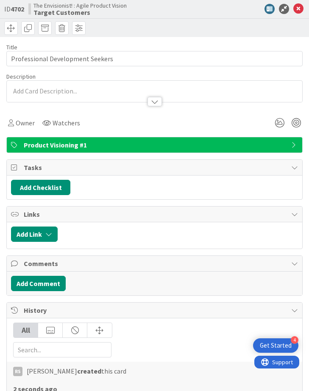
click at [120, 95] on div at bounding box center [155, 97] width 296 height 9
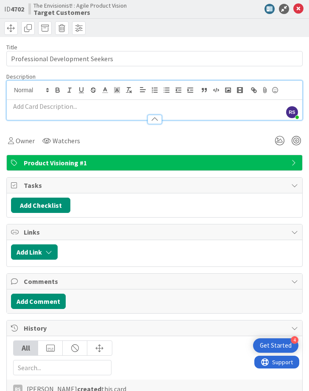
click at [117, 114] on div at bounding box center [155, 115] width 296 height 9
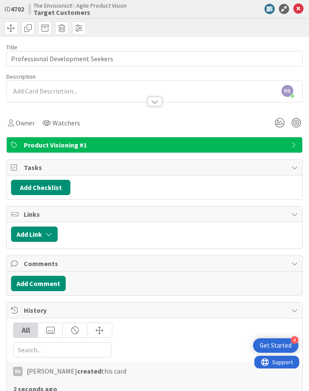
click at [114, 90] on p at bounding box center [154, 91] width 287 height 10
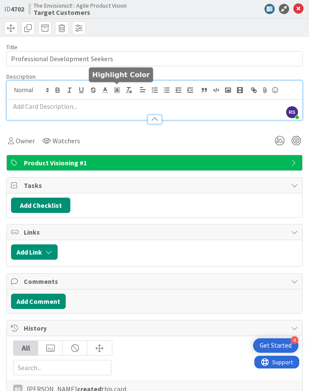
click at [112, 101] on p at bounding box center [154, 106] width 287 height 10
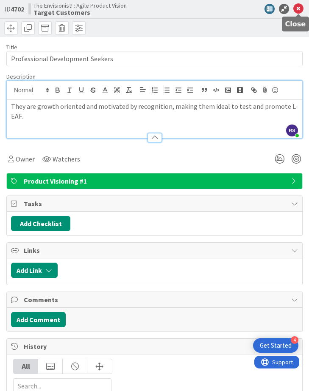
click at [298, 7] on icon at bounding box center [299, 9] width 10 height 10
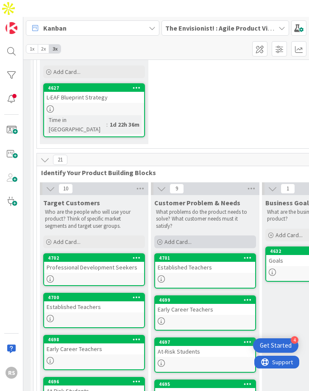
click at [181, 238] on span "Add Card..." at bounding box center [178, 242] width 27 height 8
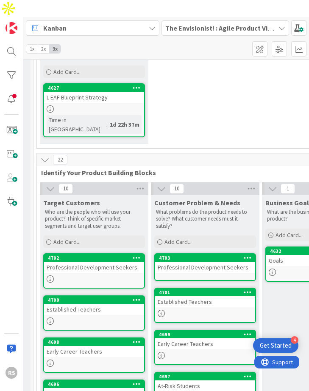
click at [189, 261] on div "Professional Development Seekers" at bounding box center [205, 266] width 100 height 11
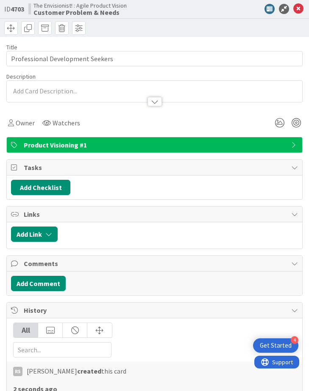
click at [141, 90] on div at bounding box center [155, 91] width 296 height 21
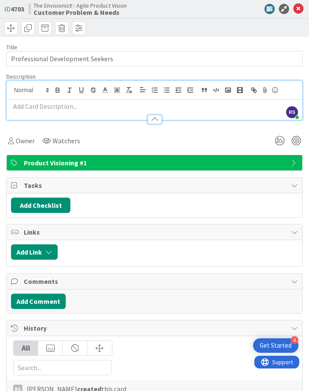
click at [108, 107] on p at bounding box center [154, 106] width 287 height 10
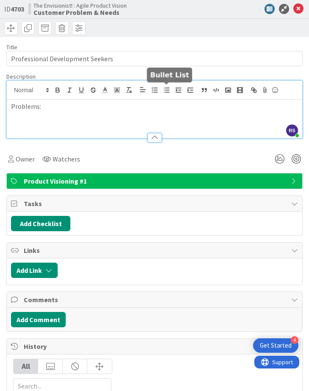
click at [162, 90] on button "button" at bounding box center [167, 90] width 12 height 10
click at [48, 117] on li "Frustated by outdated options." at bounding box center [159, 116] width 277 height 10
click at [125, 122] on div "Problems: Frustrated by outdated options." at bounding box center [155, 119] width 296 height 38
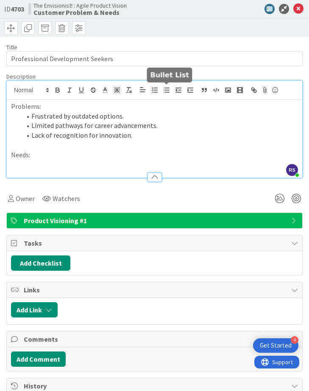
click at [166, 90] on line "button" at bounding box center [168, 90] width 4 height 0
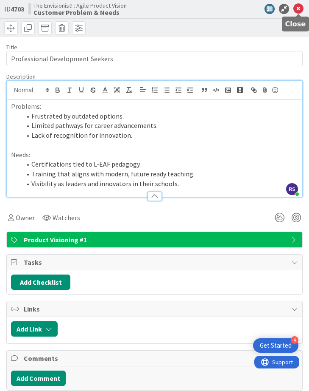
click at [301, 10] on icon at bounding box center [299, 9] width 10 height 10
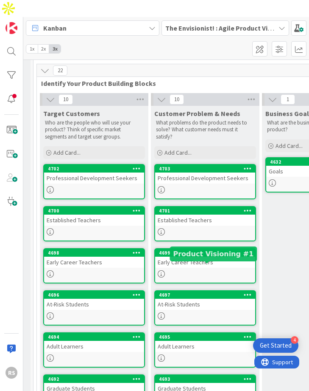
scroll to position [205, 216]
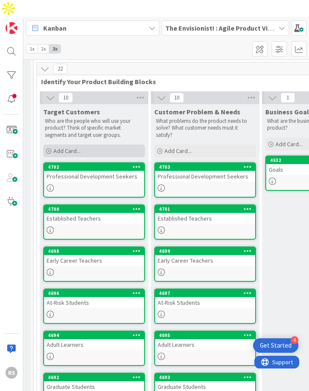
click at [111, 144] on div "Add Card..." at bounding box center [94, 150] width 102 height 13
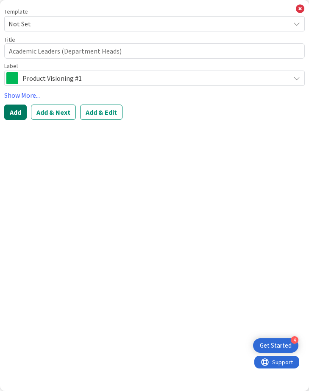
click at [19, 112] on button "Add" at bounding box center [15, 111] width 22 height 15
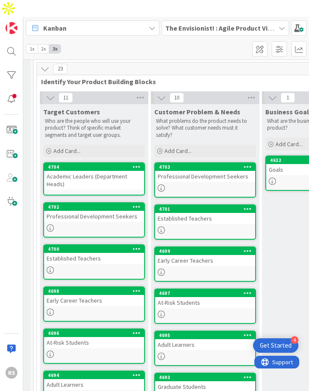
click at [112, 171] on div "Academic Leaders (Department Heads)" at bounding box center [94, 180] width 100 height 19
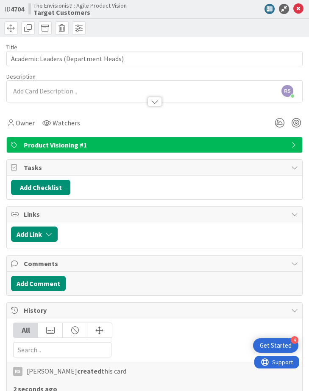
click at [94, 88] on div "RS [PERSON_NAME] just joined" at bounding box center [155, 91] width 296 height 21
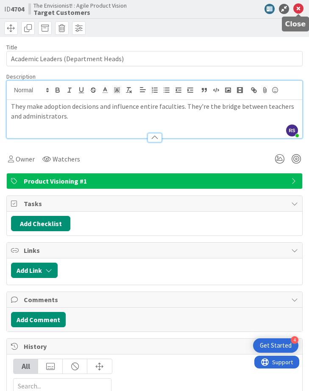
click at [300, 6] on icon at bounding box center [299, 9] width 10 height 10
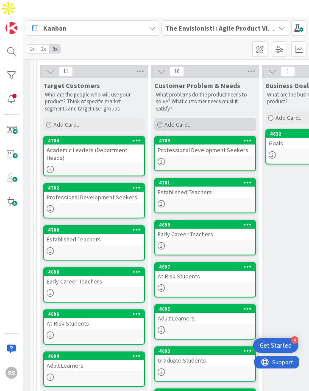
click at [193, 118] on div "Add Card..." at bounding box center [206, 124] width 102 height 13
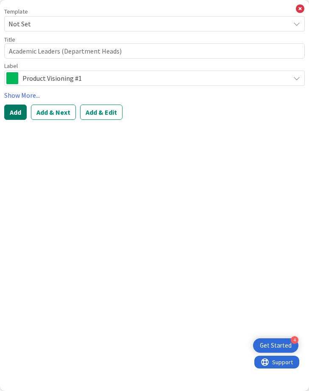
click at [25, 110] on button "Add" at bounding box center [15, 111] width 22 height 15
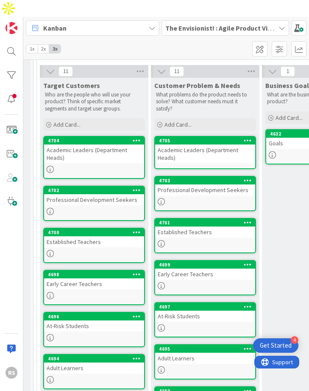
click at [195, 144] on div "Academic Leaders (Department Heads)" at bounding box center [205, 153] width 100 height 19
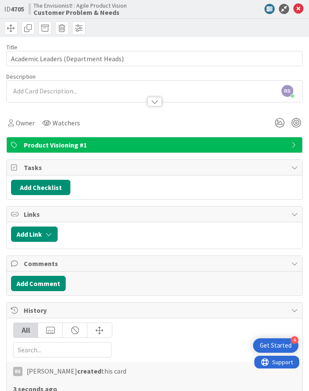
click at [162, 87] on div "RS [PERSON_NAME] just joined" at bounding box center [155, 91] width 296 height 21
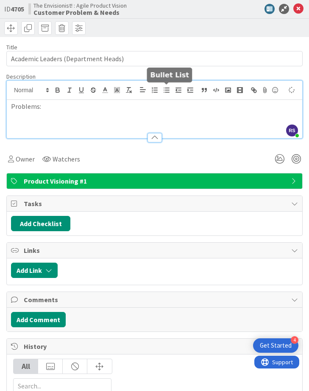
click at [162, 87] on button "button" at bounding box center [167, 90] width 12 height 10
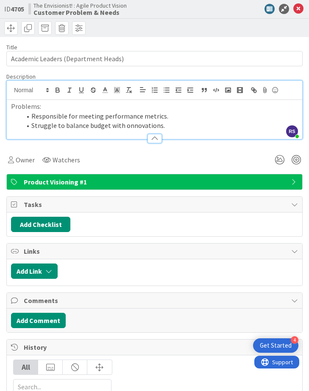
click at [126, 125] on li "Struggle to balance budget with onnovations." at bounding box center [159, 126] width 277 height 10
click at [169, 132] on div at bounding box center [155, 134] width 296 height 9
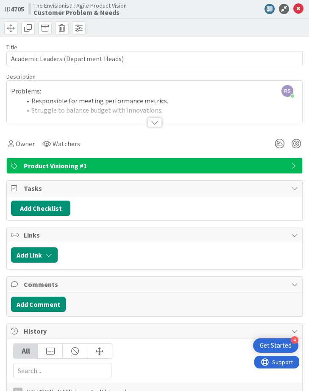
click at [178, 110] on div at bounding box center [155, 112] width 296 height 22
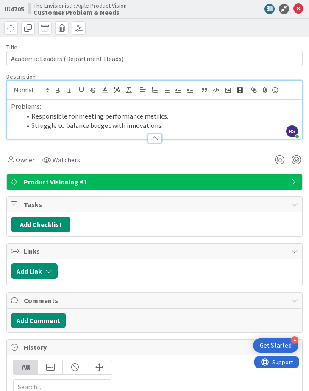
click at [179, 129] on li "Struggle to balance budget with innovations." at bounding box center [159, 126] width 277 height 10
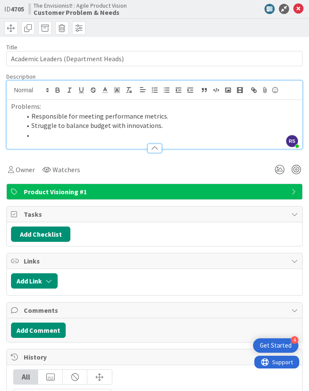
click at [154, 126] on li "Struggle to balance budget with innovations." at bounding box center [159, 126] width 277 height 10
click at [197, 123] on li "Struggle to balance budget with innovation demands." at bounding box center [159, 126] width 277 height 10
click at [150, 133] on li at bounding box center [159, 135] width 277 height 10
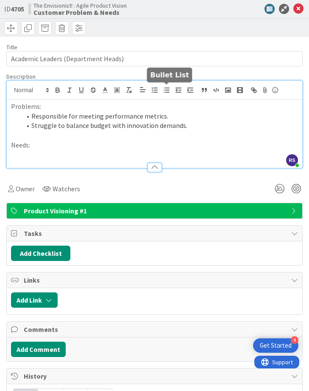
click at [164, 89] on icon "button" at bounding box center [167, 90] width 8 height 8
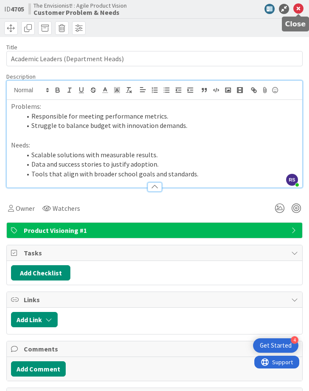
click at [298, 8] on icon at bounding box center [299, 9] width 10 height 10
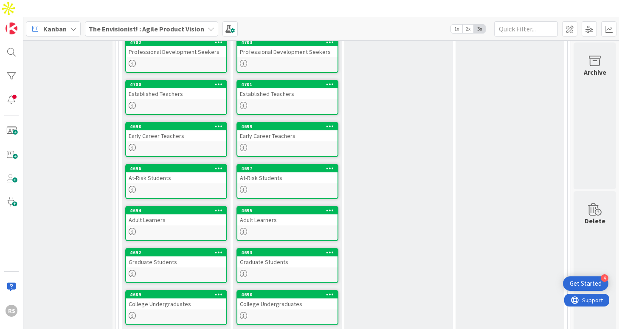
scroll to position [363, 134]
